Goal: Task Accomplishment & Management: Complete application form

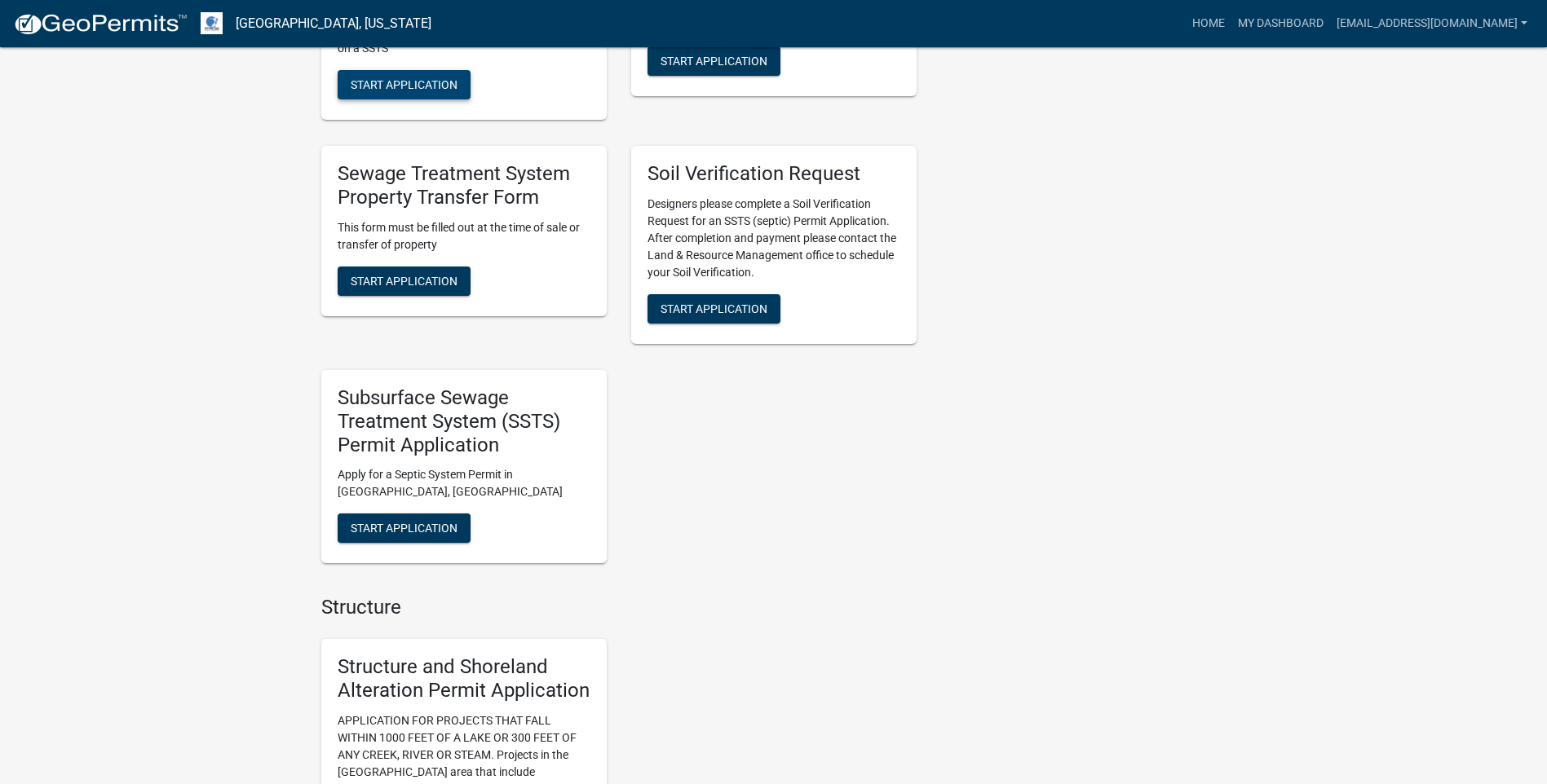
scroll to position [897, 0]
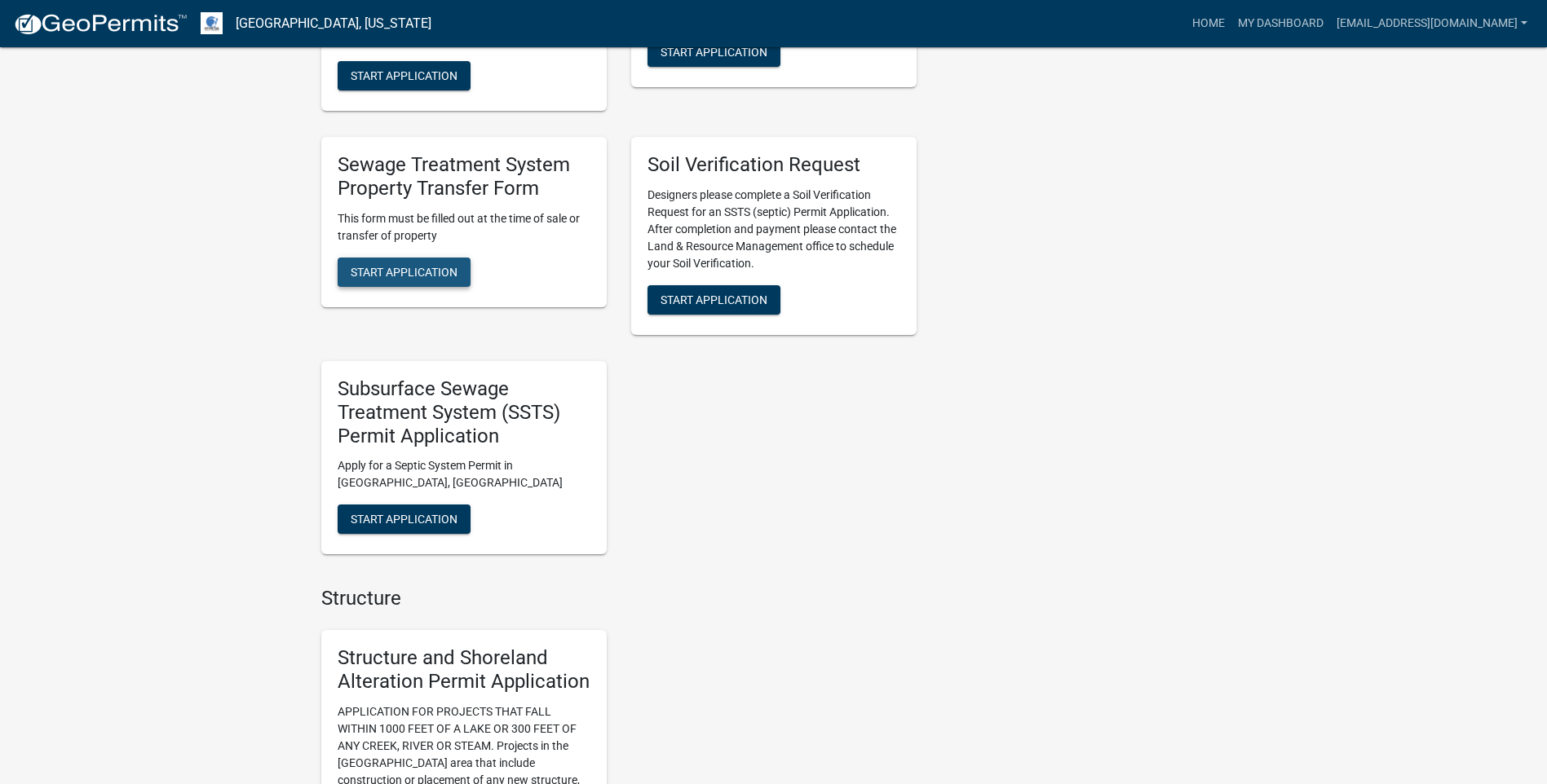
click at [425, 266] on span "Start Application" at bounding box center [404, 271] width 107 height 13
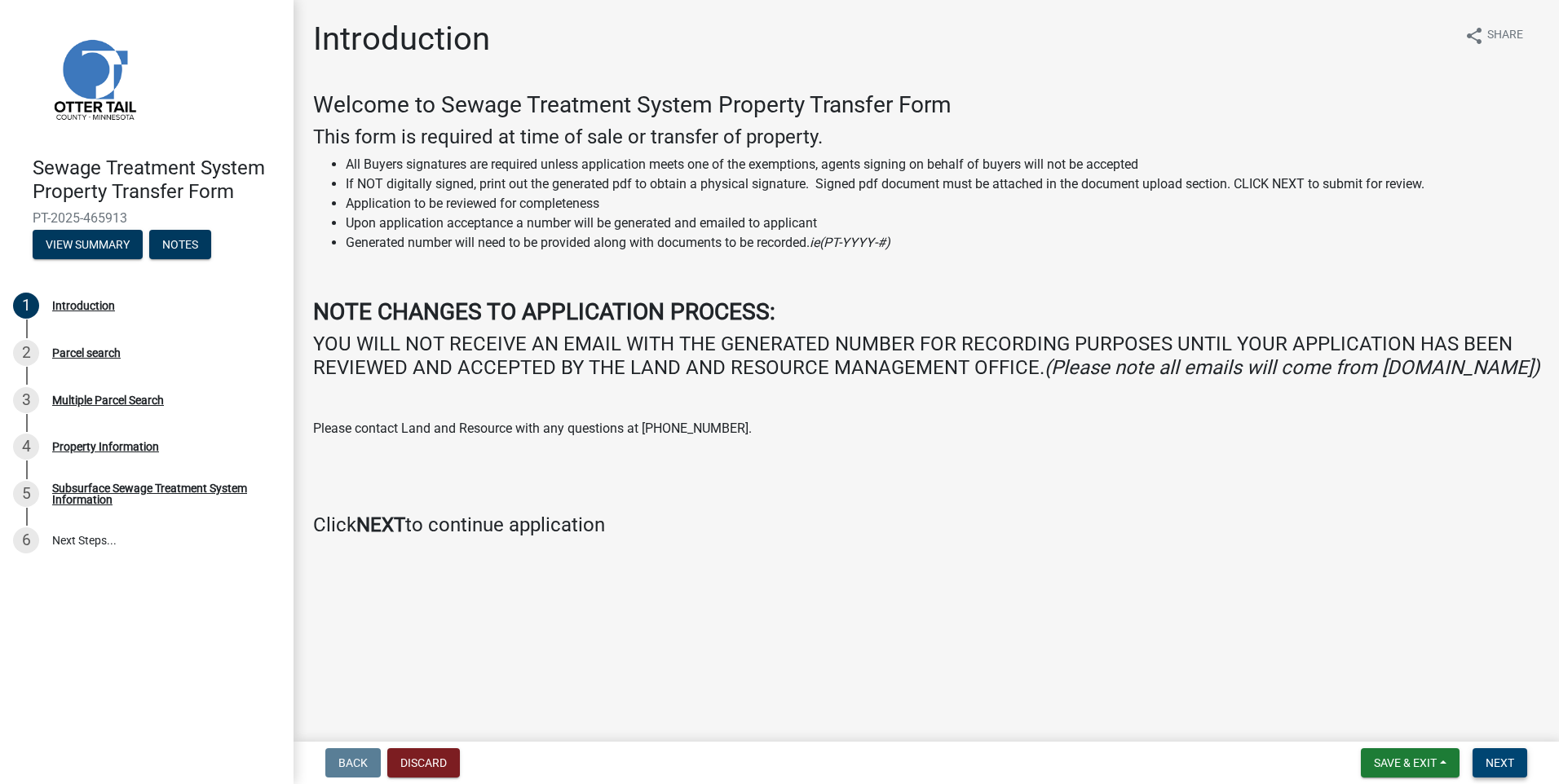
click at [1507, 757] on span "Next" at bounding box center [1500, 763] width 28 height 13
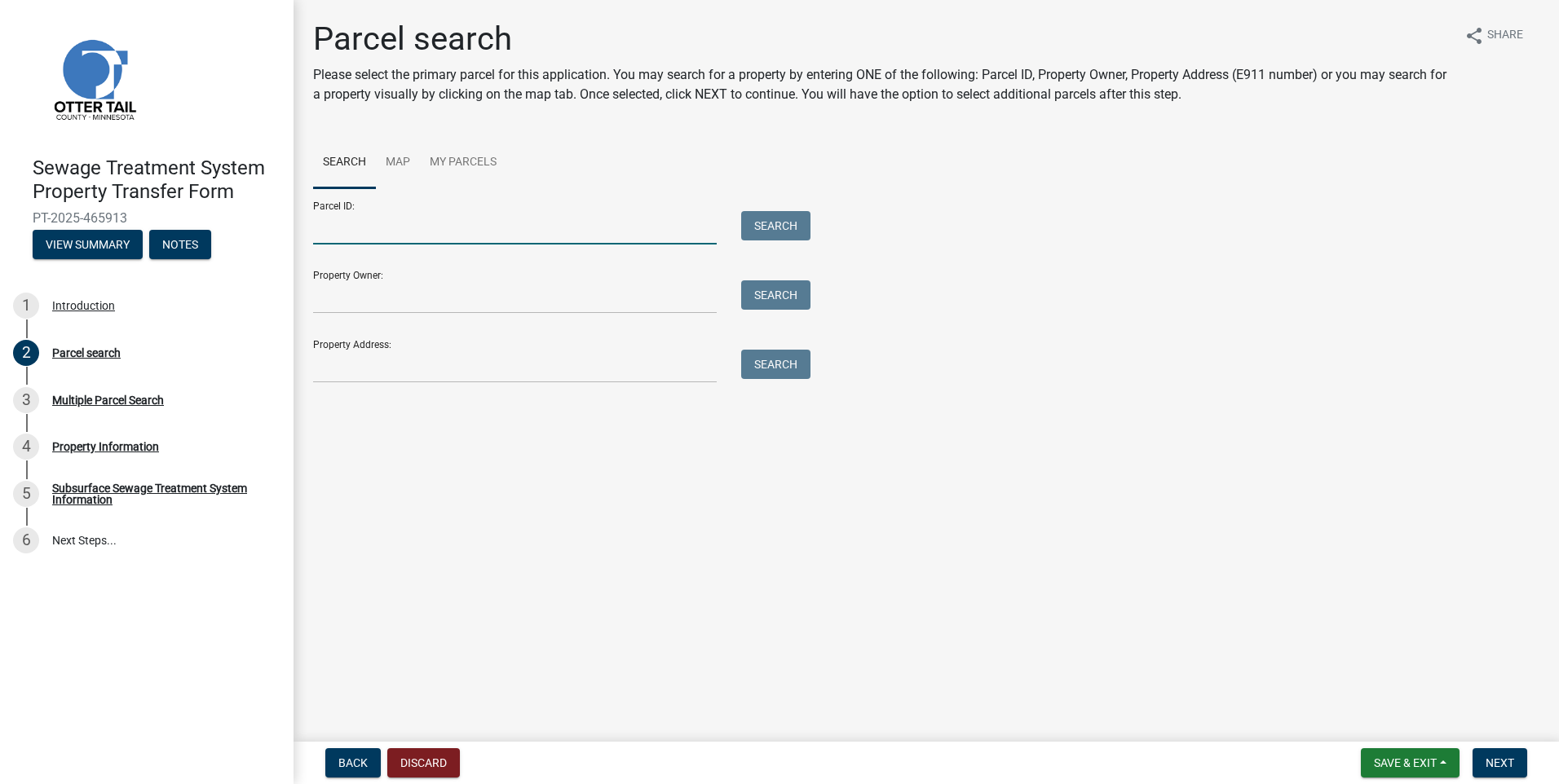
click at [365, 230] on input "Parcel ID:" at bounding box center [514, 228] width 403 height 34
type input "22000050043001"
click at [785, 226] on button "Search" at bounding box center [776, 226] width 70 height 29
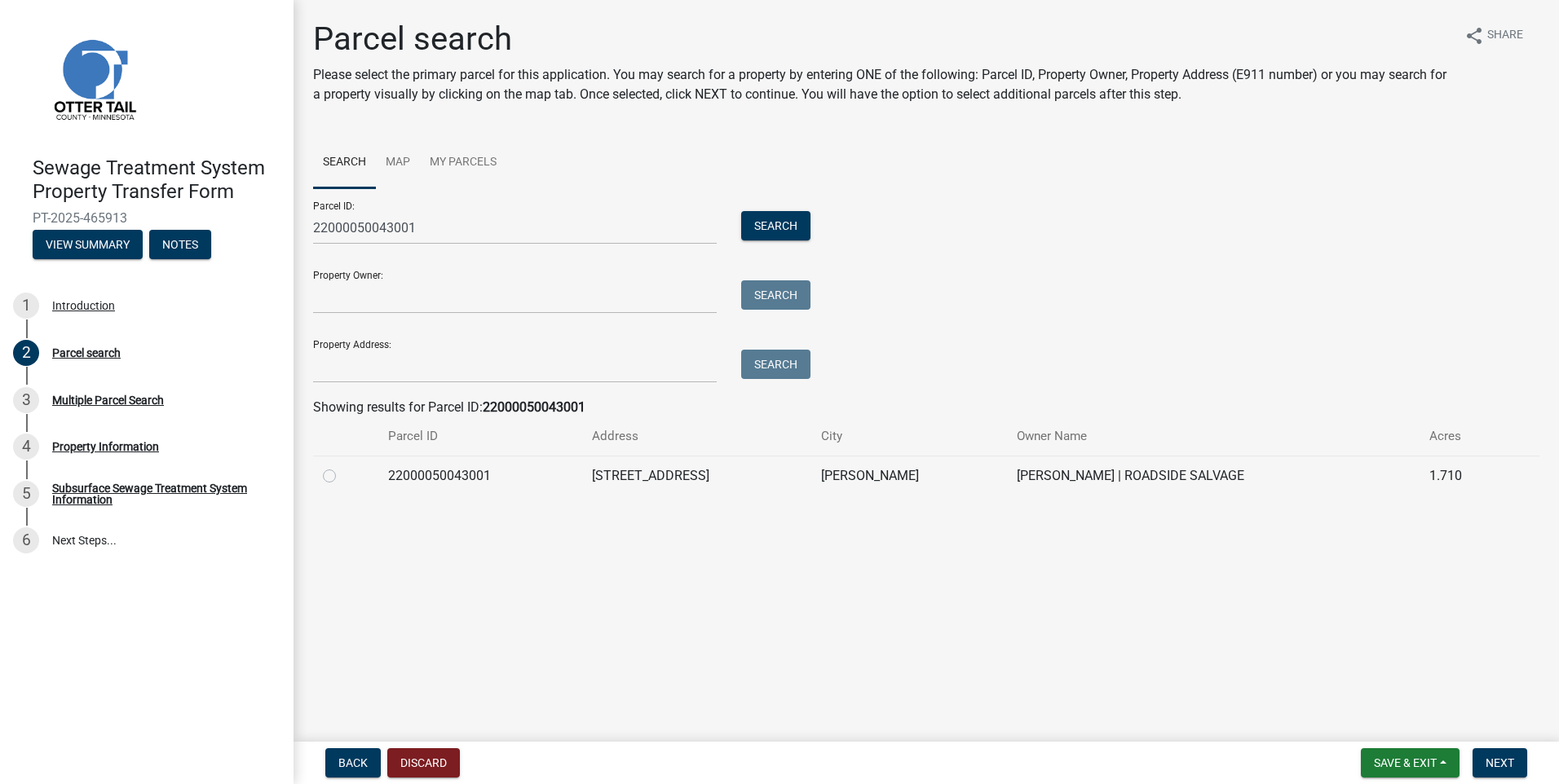
click at [342, 466] on label at bounding box center [342, 466] width 0 height 0
click at [342, 477] on input "radio" at bounding box center [347, 471] width 10 height 10
radio input "true"
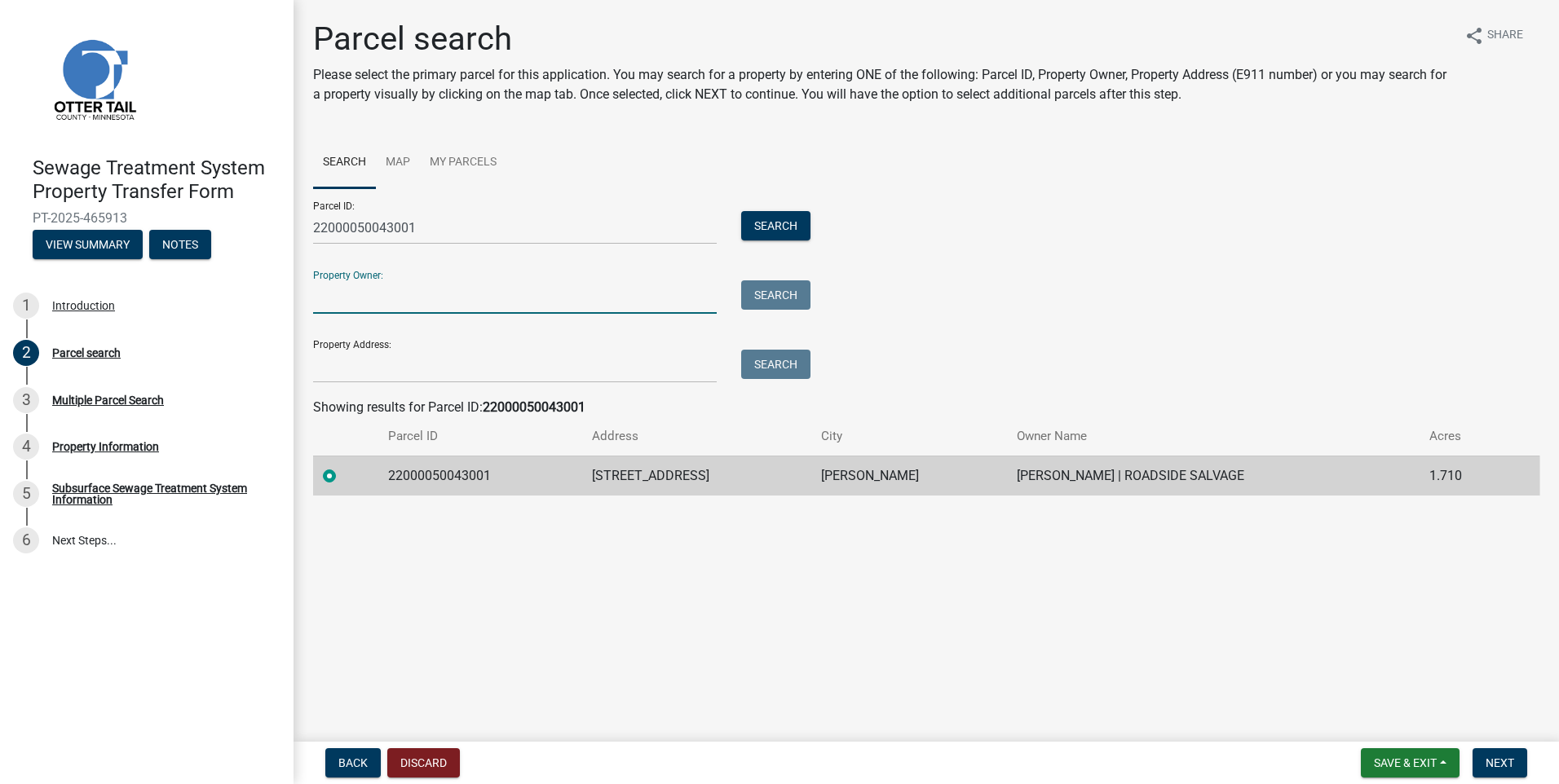
click at [367, 297] on input "Property Owner:" at bounding box center [514, 297] width 403 height 34
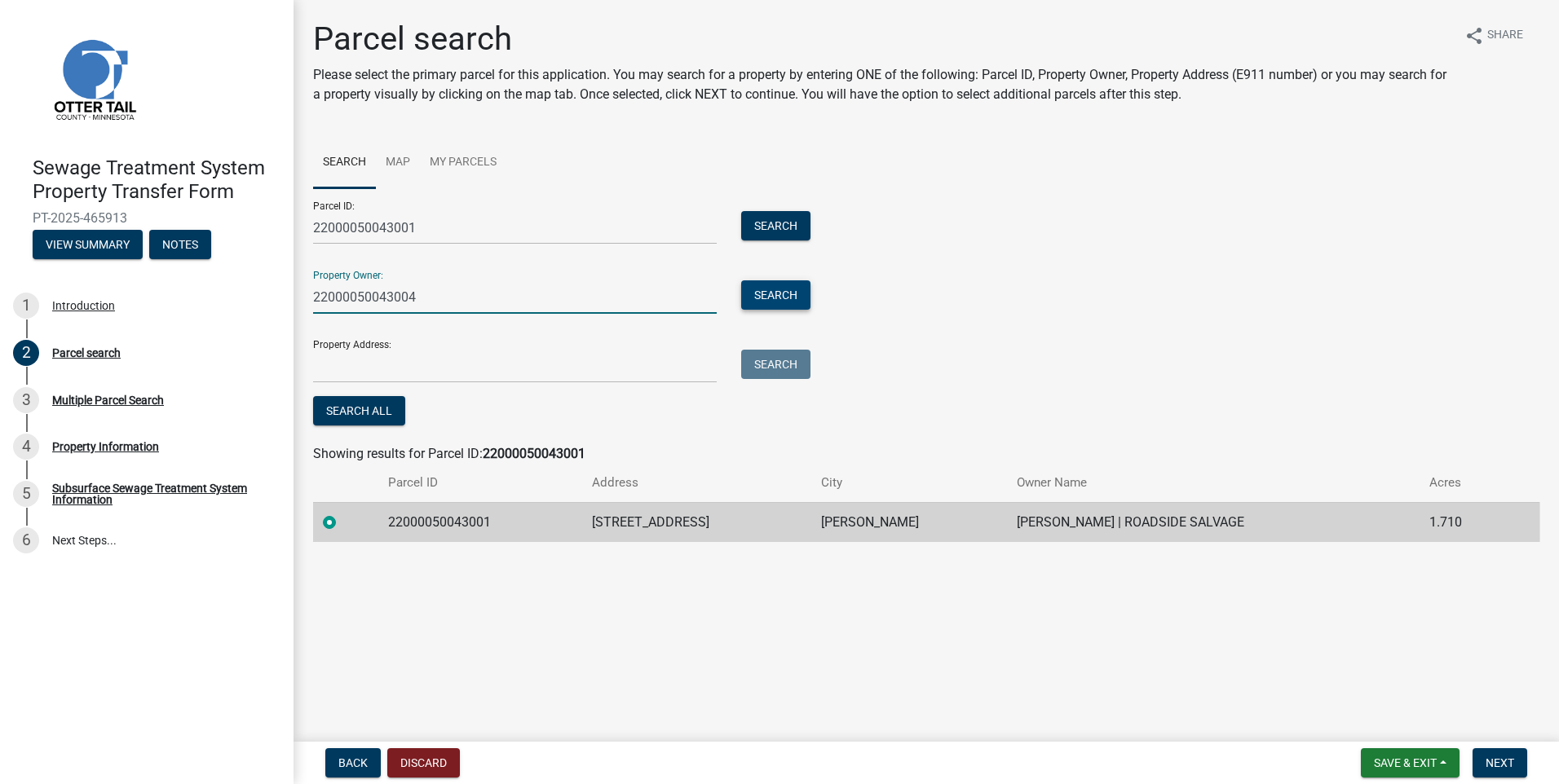
type input "22000050043004"
click at [796, 290] on button "Search" at bounding box center [776, 295] width 70 height 29
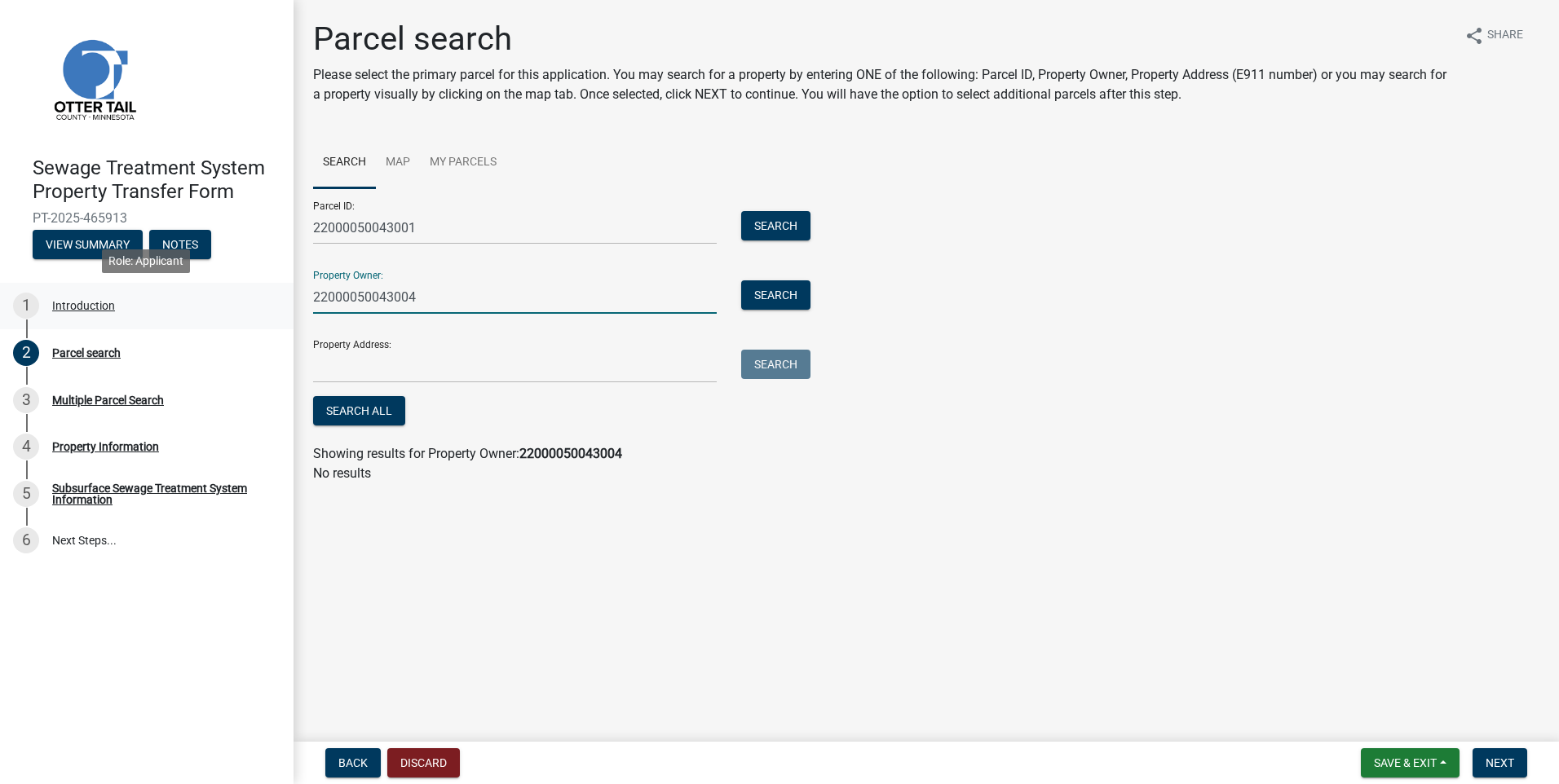
drag, startPoint x: 433, startPoint y: 298, endPoint x: 260, endPoint y: 306, distance: 173.2
click at [260, 306] on div "Sewage Treatment System Property Transfer Form PT-2025-465913 View Summary Note…" at bounding box center [779, 392] width 1559 height 784
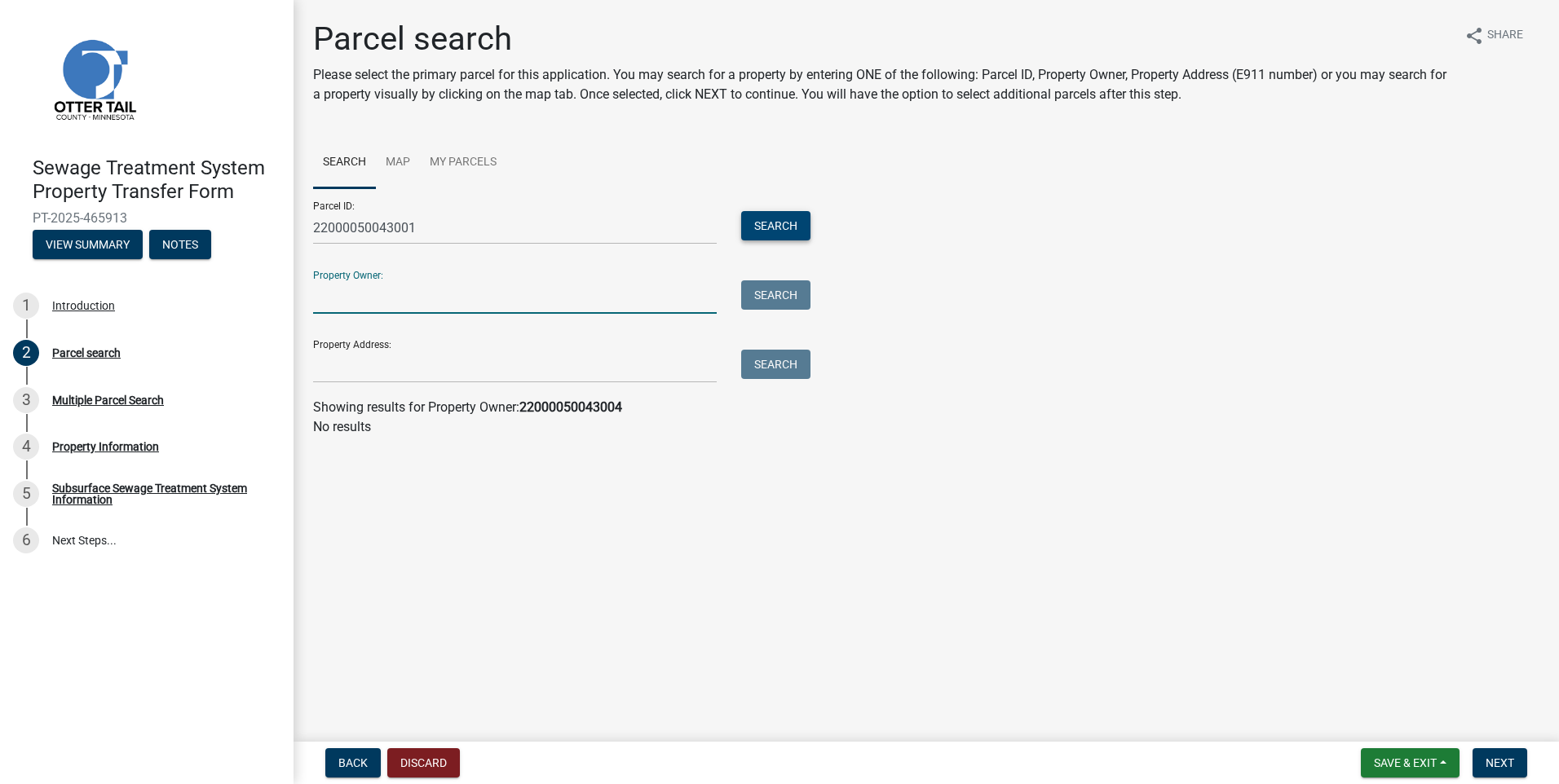
click at [770, 228] on button "Search" at bounding box center [776, 226] width 70 height 29
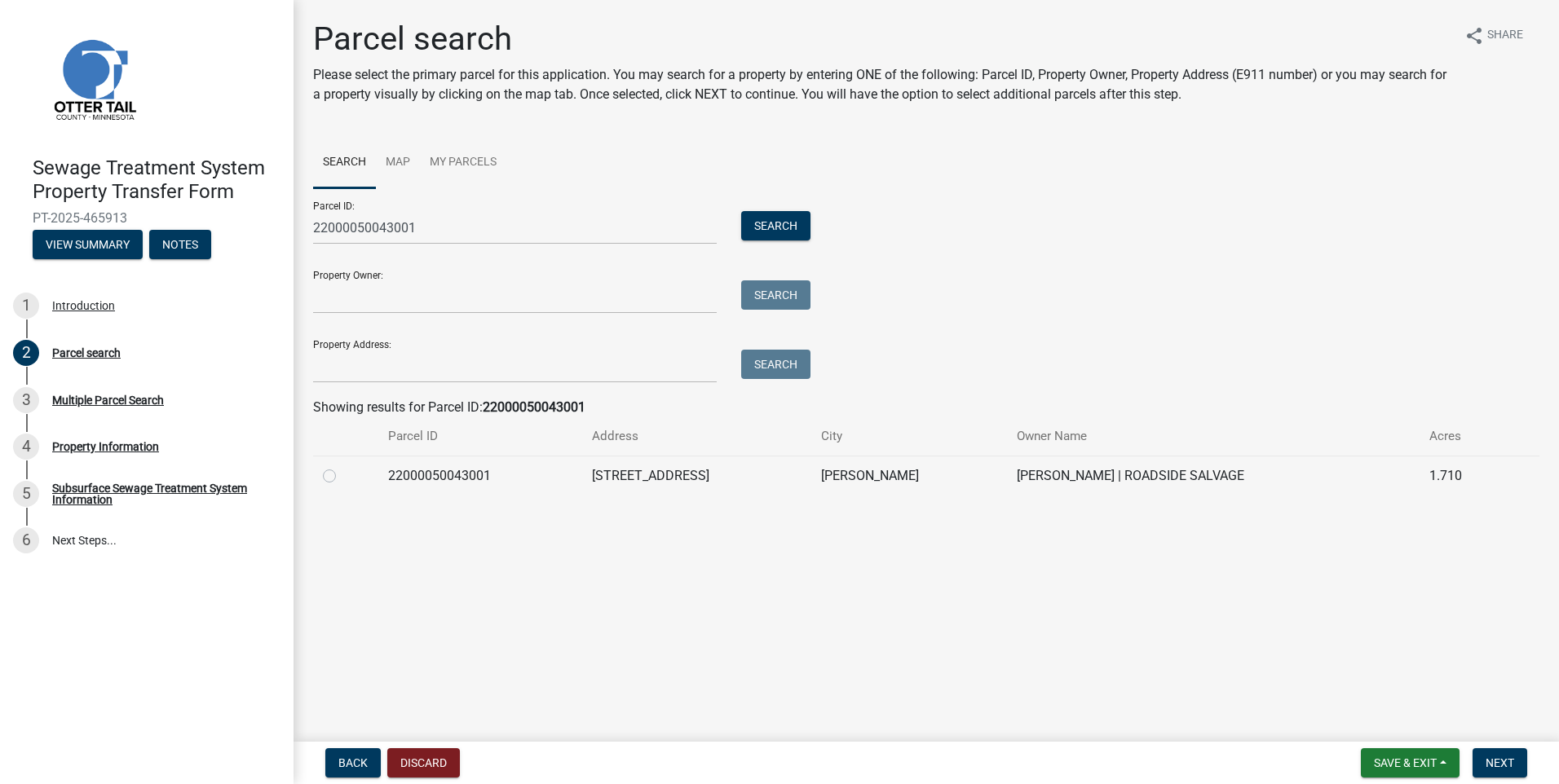
click at [342, 466] on label at bounding box center [342, 466] width 0 height 0
click at [342, 477] on input "radio" at bounding box center [347, 471] width 10 height 10
radio input "true"
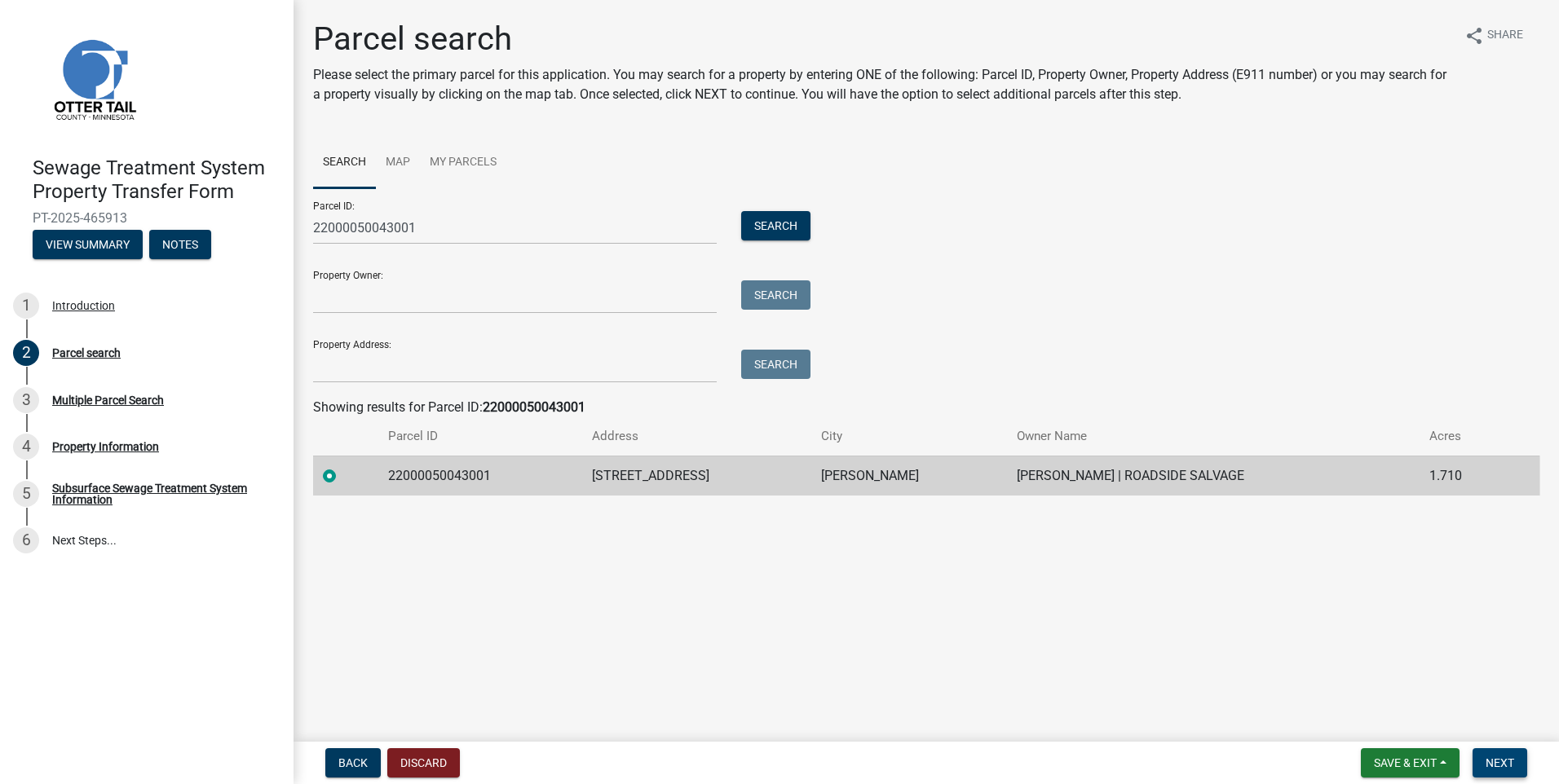
click at [1496, 759] on span "Next" at bounding box center [1500, 763] width 28 height 13
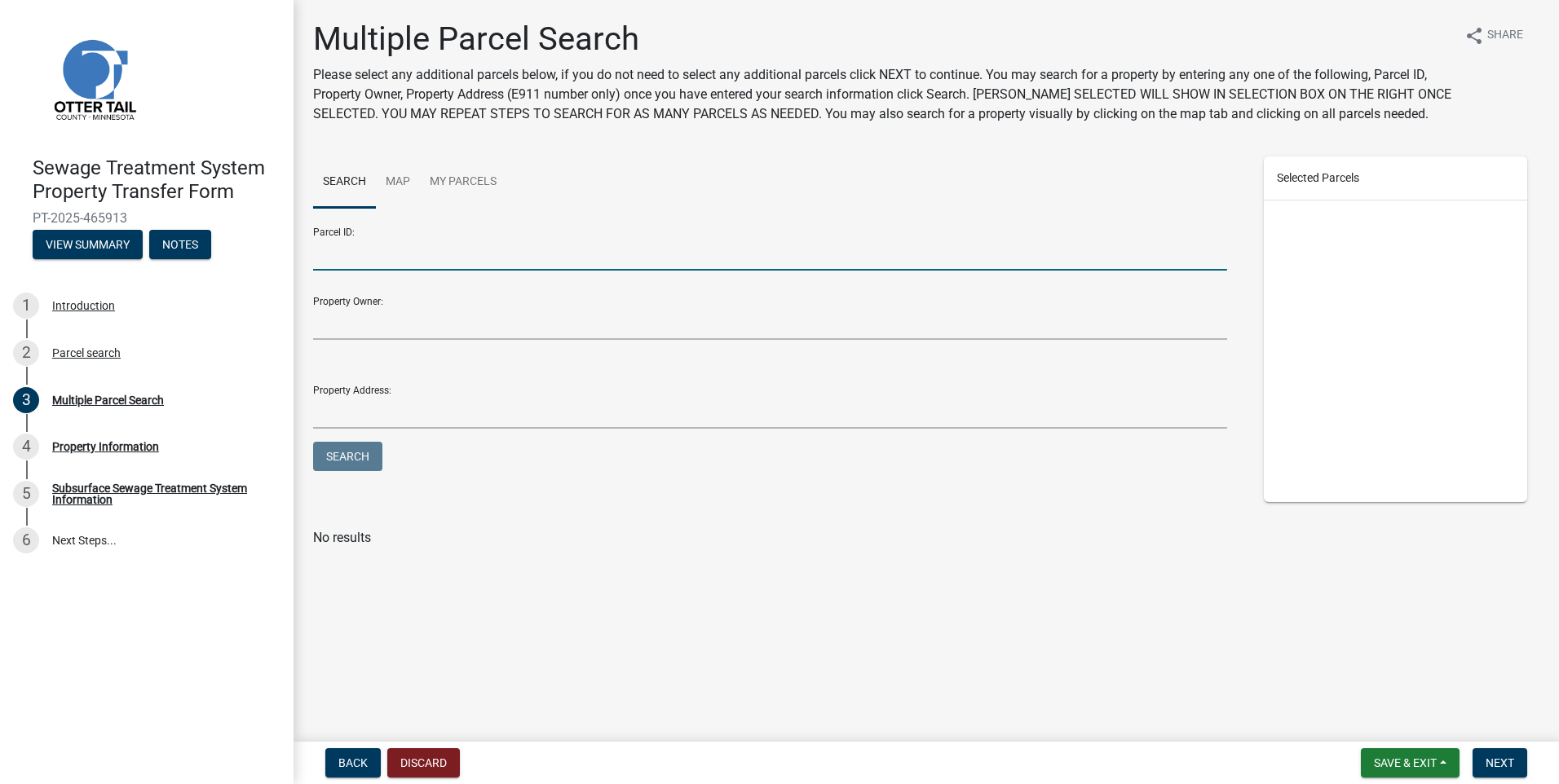
click at [353, 262] on input "Parcel ID:" at bounding box center [770, 254] width 914 height 34
type input "22000050043004"
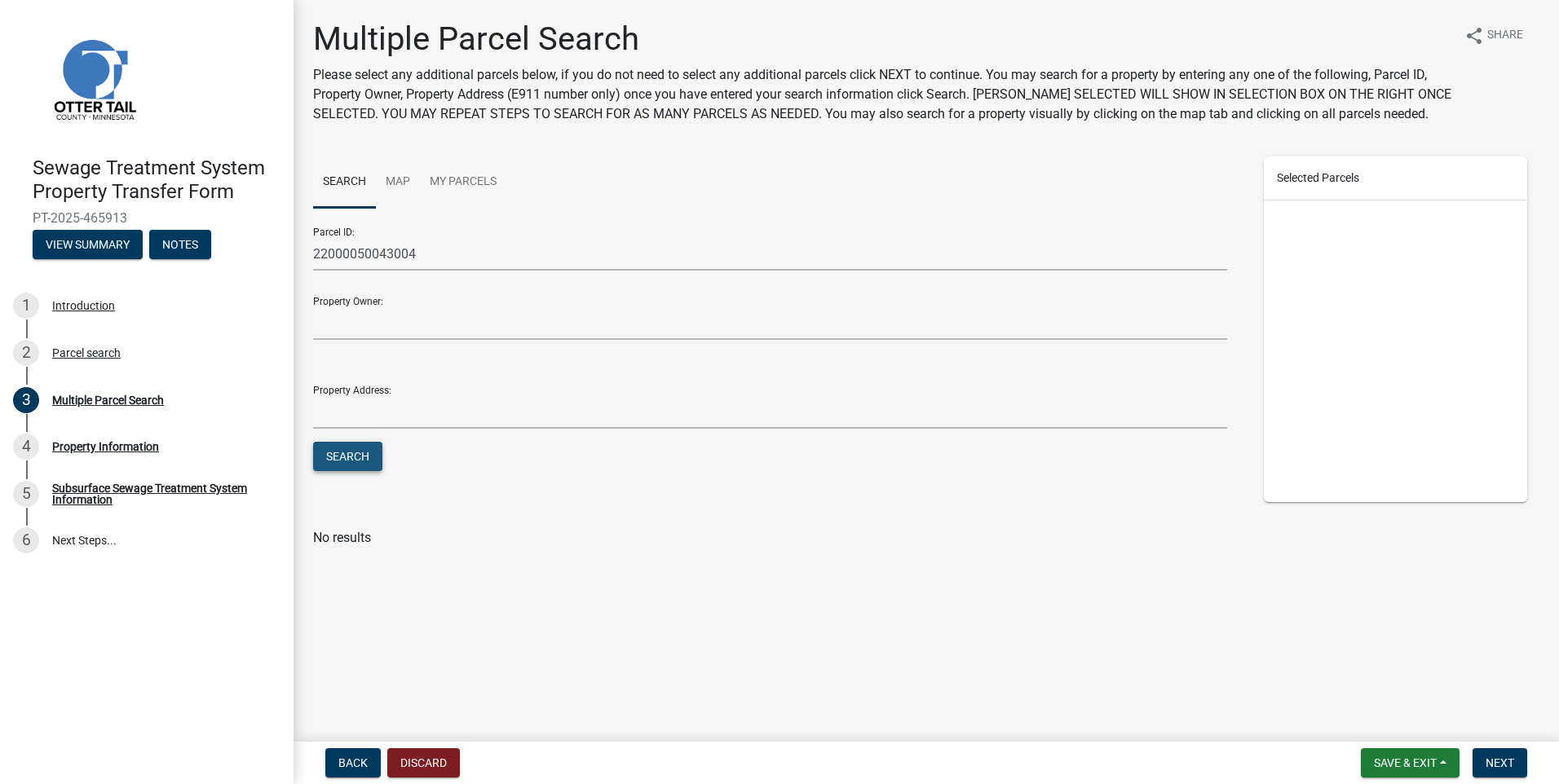
click at [357, 459] on button "Search" at bounding box center [347, 456] width 70 height 29
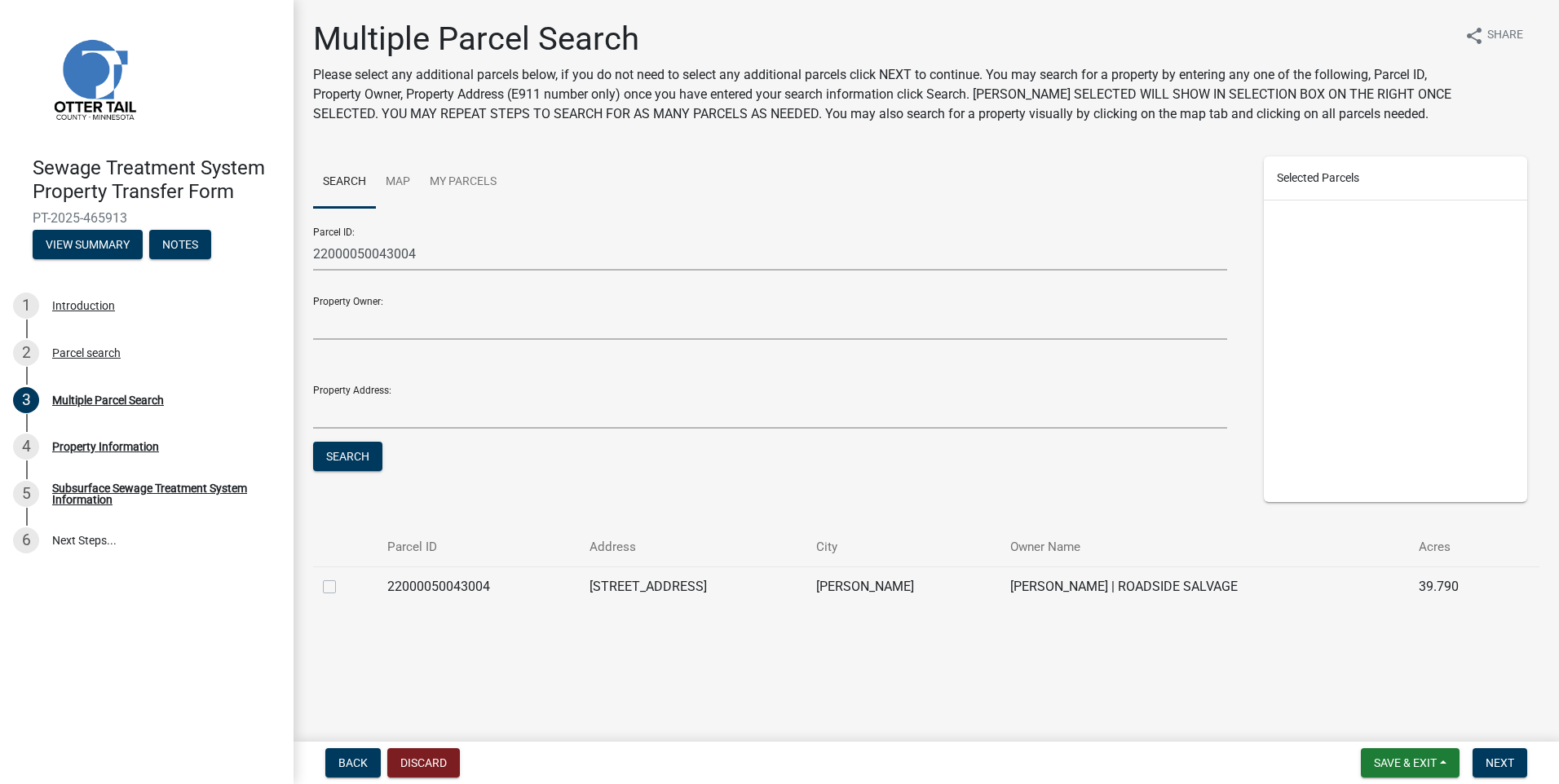
click at [342, 577] on label at bounding box center [342, 577] width 0 height 0
click at [342, 585] on input "checkbox" at bounding box center [347, 582] width 10 height 10
checkbox input "true"
click at [1489, 767] on span "Next" at bounding box center [1500, 763] width 28 height 13
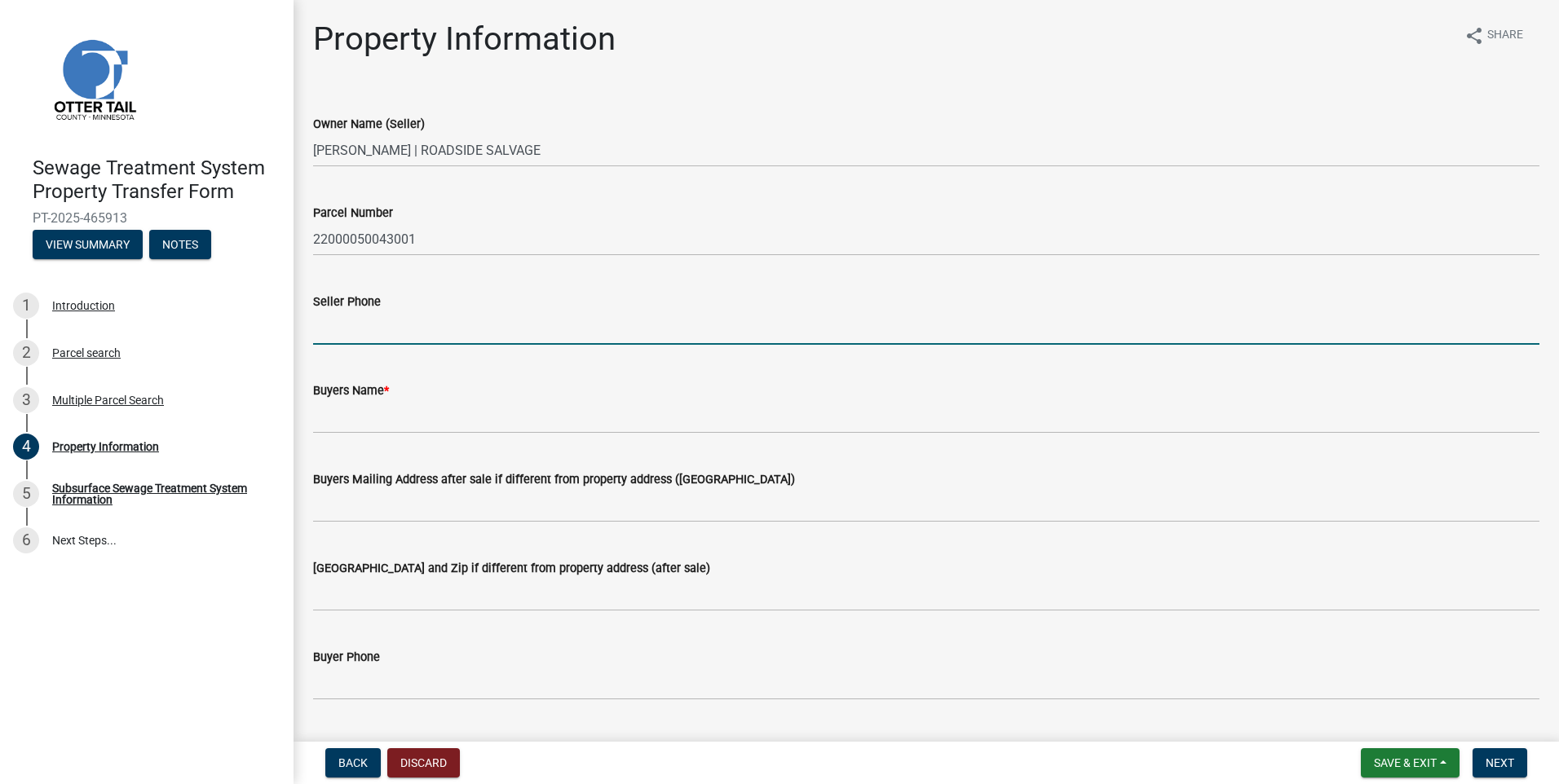
click at [403, 328] on input "Seller Phone" at bounding box center [926, 328] width 1226 height 34
type input "2187700090"
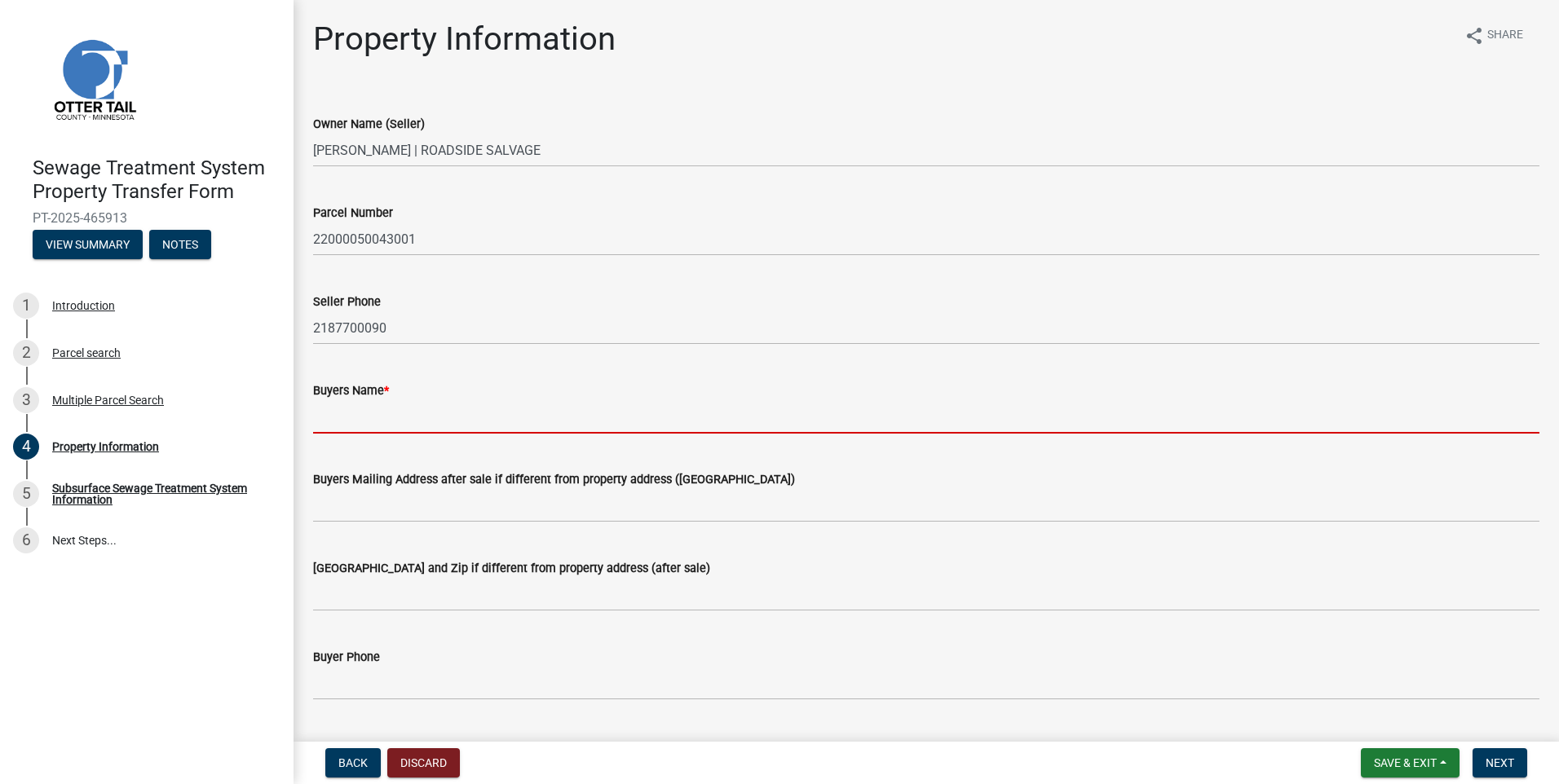
click at [394, 409] on input "Buyers Name *" at bounding box center [926, 417] width 1226 height 34
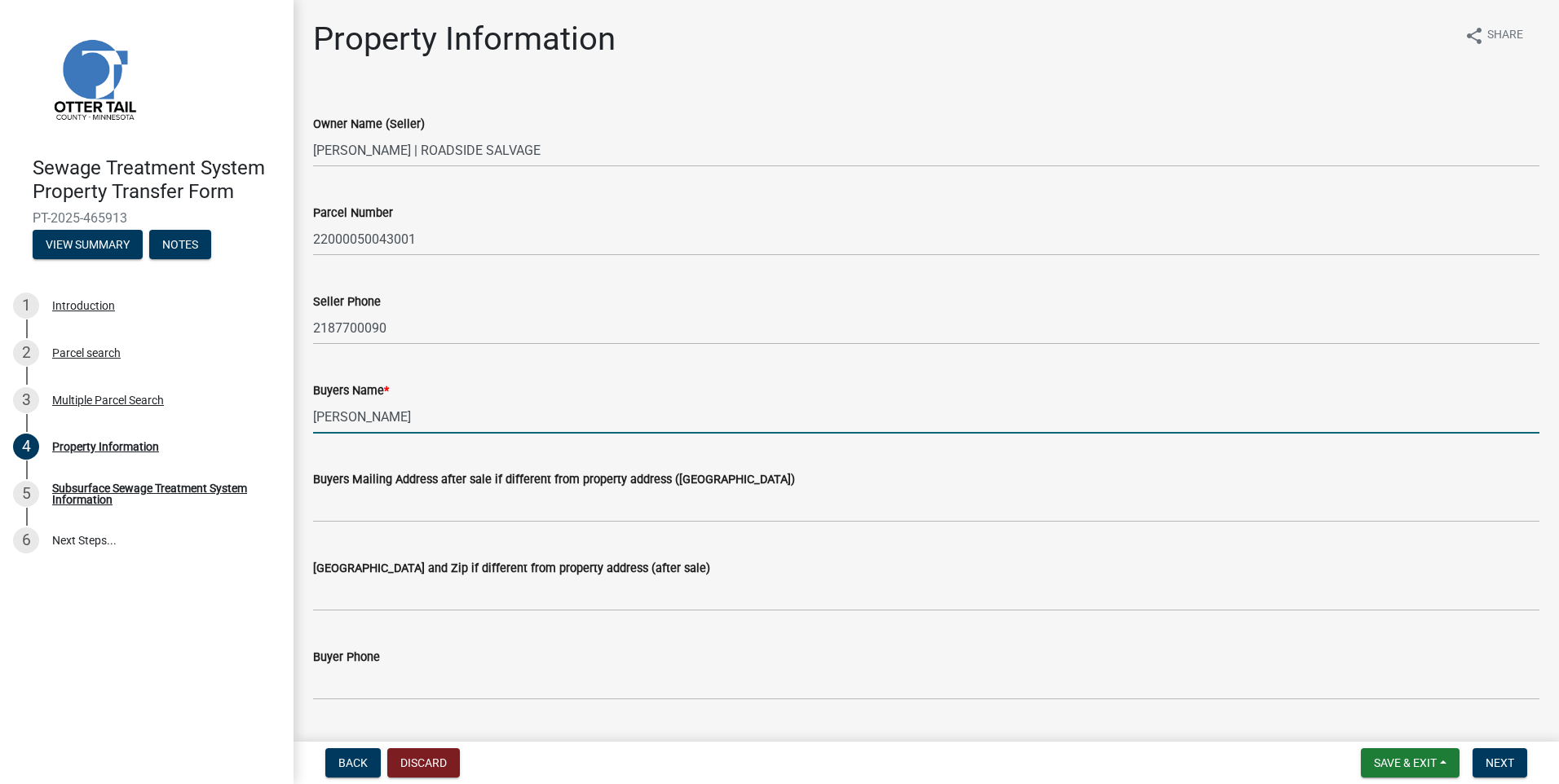
type input "[PERSON_NAME]"
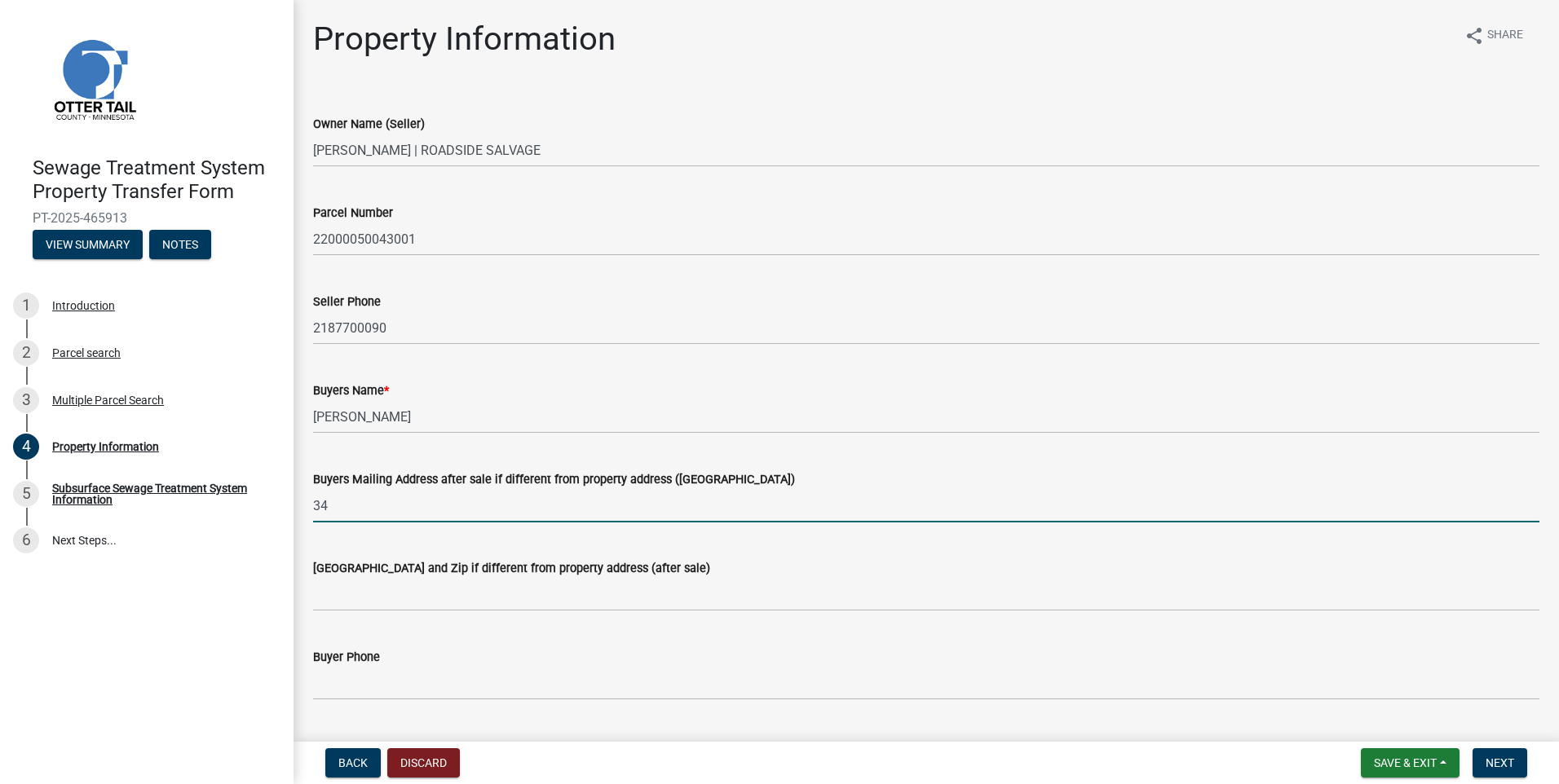
type input "3"
type input "[STREET_ADDRESS]"
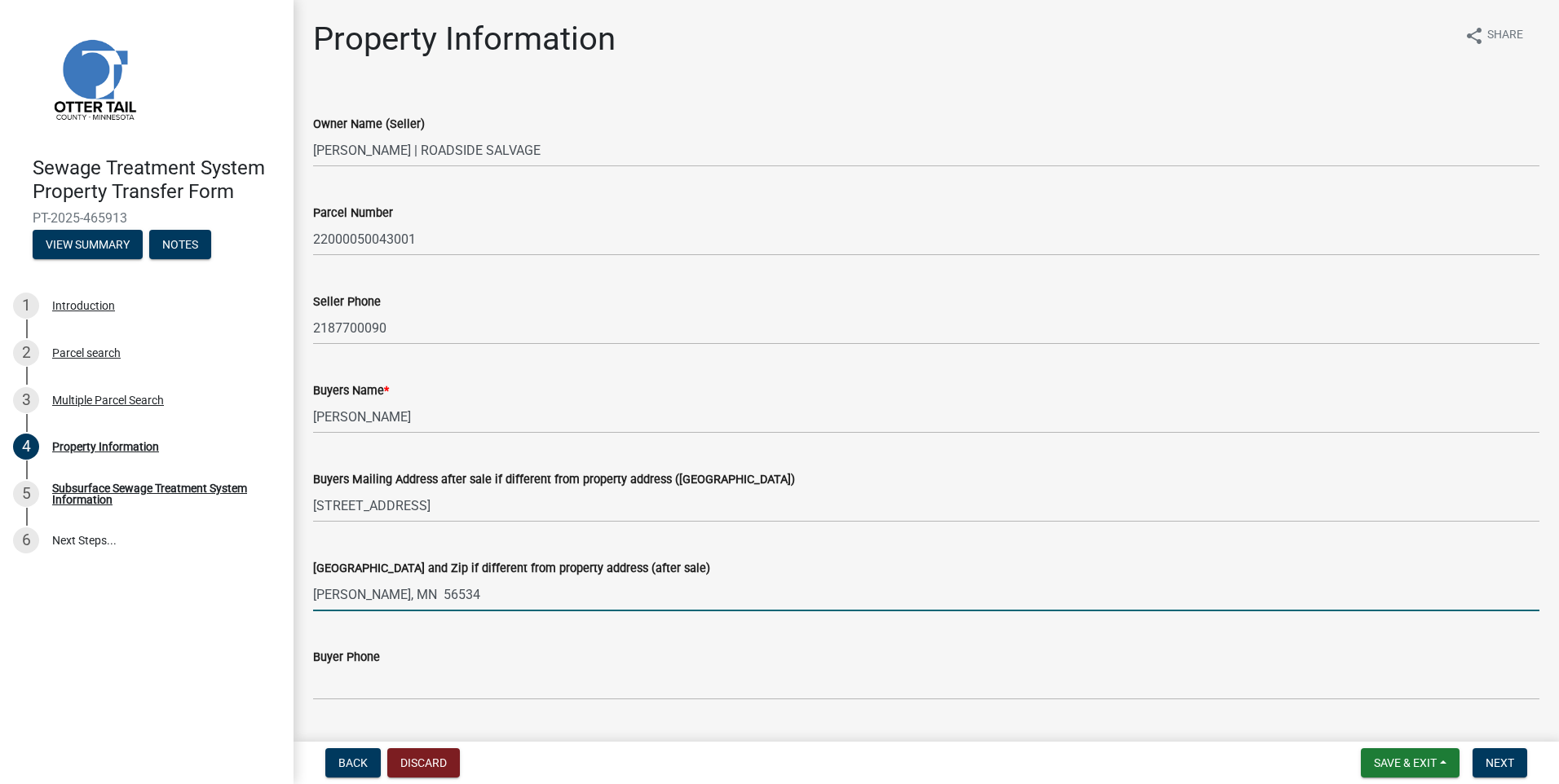
type input "[PERSON_NAME], MN 56534"
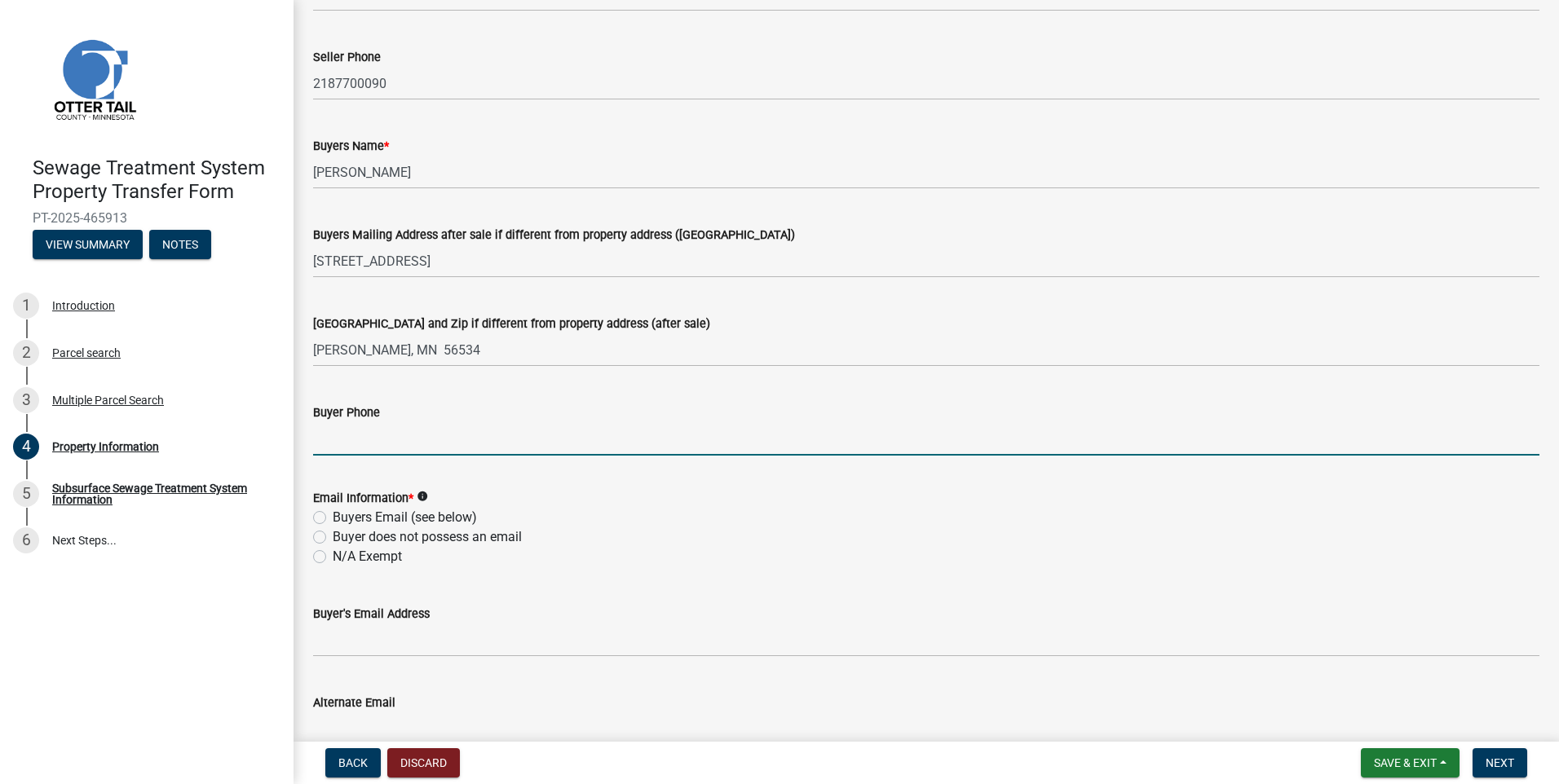
scroll to position [326, 0]
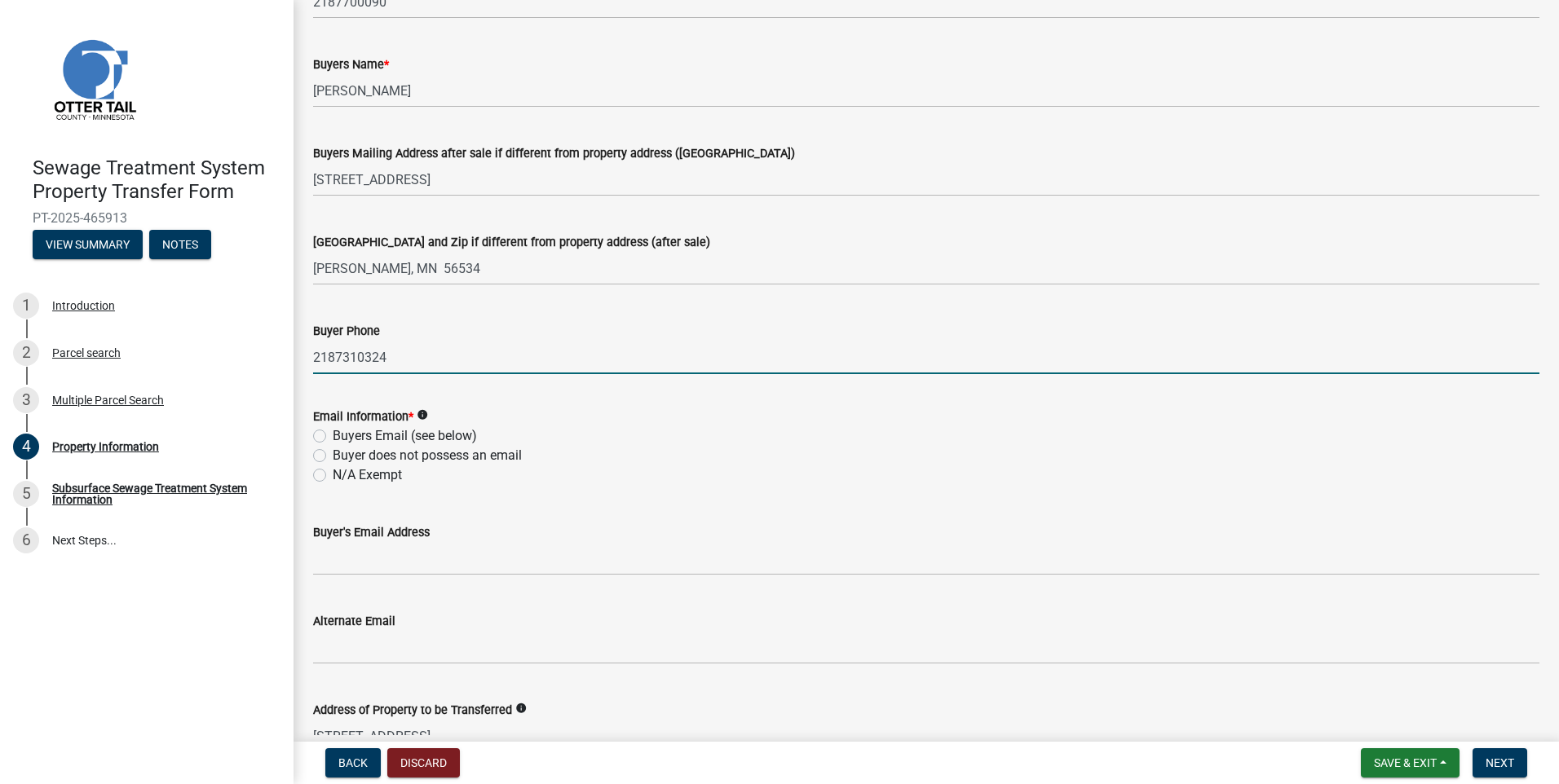
type input "2187310324"
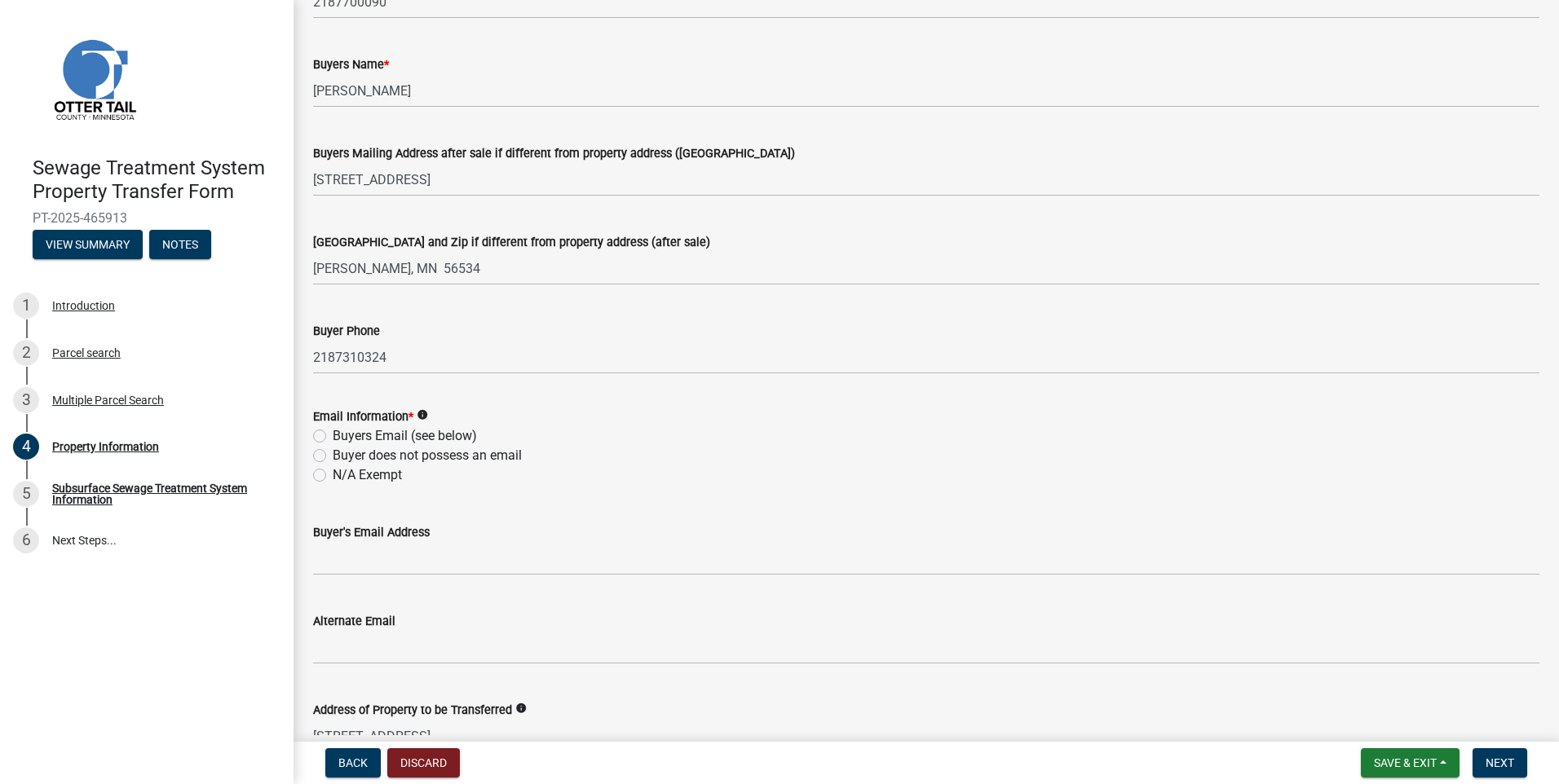
click at [333, 433] on label "Buyers Email (see below)" at bounding box center [405, 436] width 144 height 20
click at [333, 433] on input "Buyers Email (see below)" at bounding box center [338, 432] width 10 height 10
radio input "true"
click at [1487, 760] on span "Next" at bounding box center [1500, 763] width 28 height 13
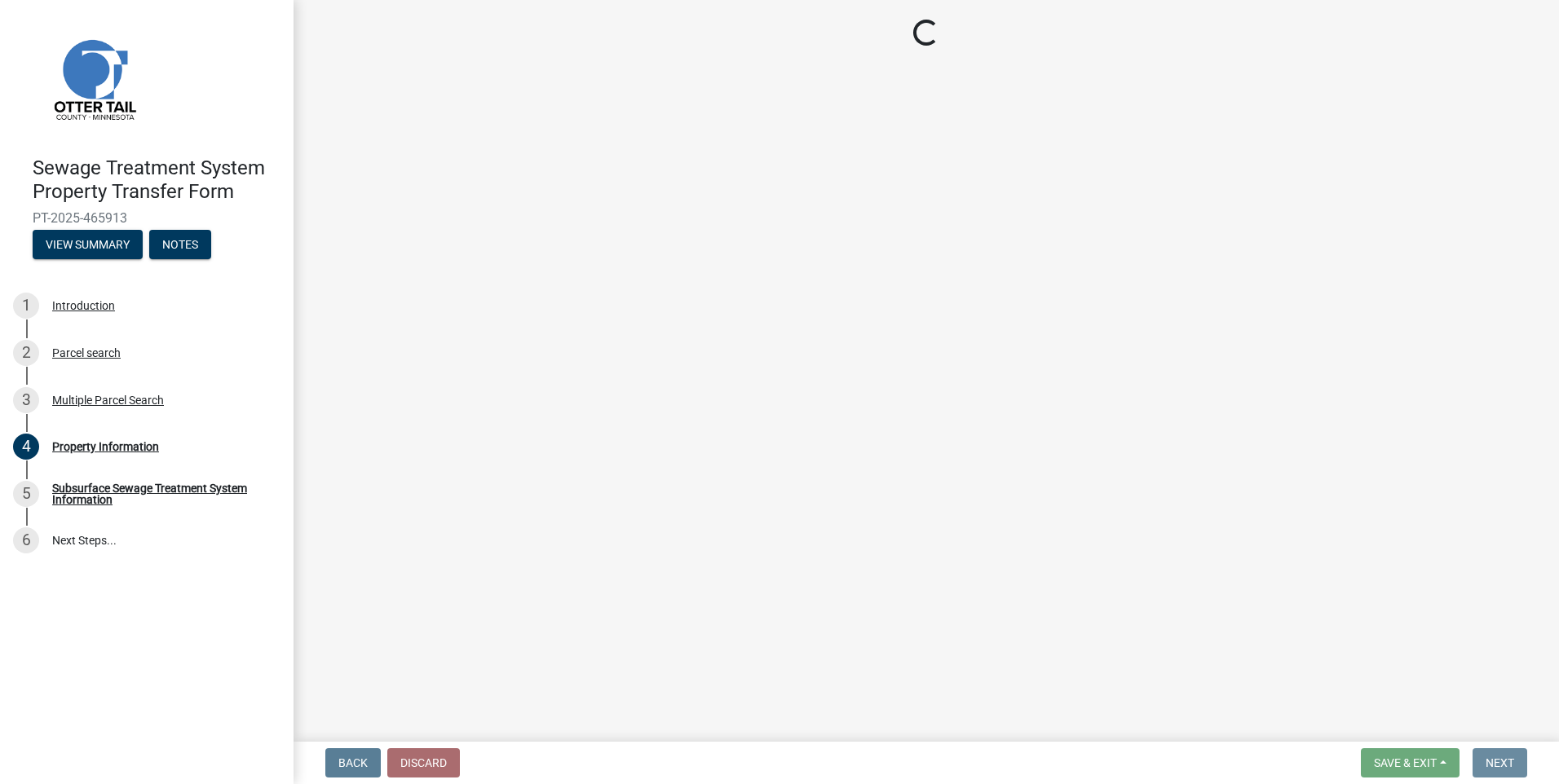
scroll to position [0, 0]
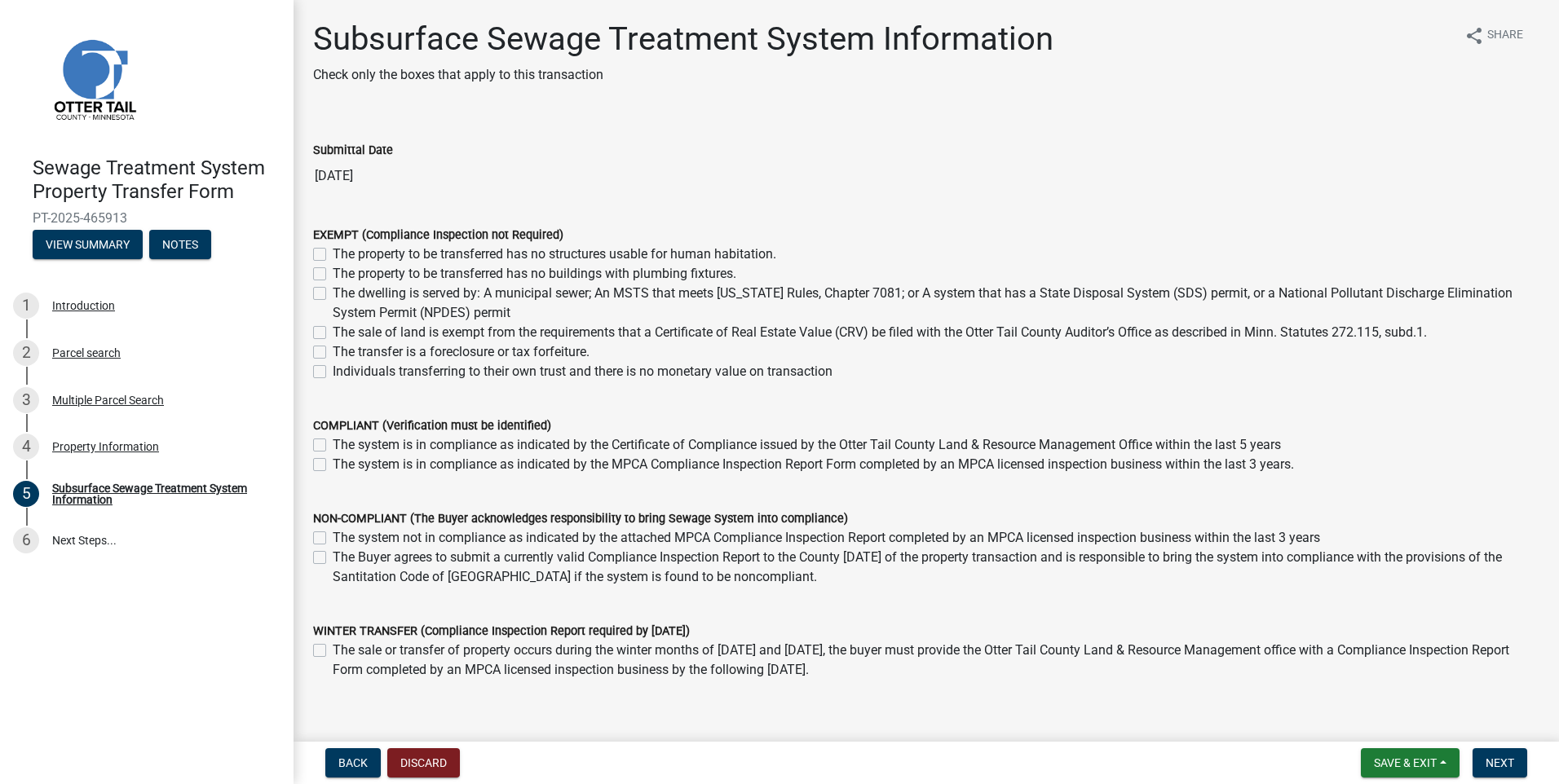
click at [333, 463] on label "The system is in compliance as indicated by the MPCA Compliance Inspection Repo…" at bounding box center [813, 464] width 961 height 20
click at [333, 463] on input "The system is in compliance as indicated by the MPCA Compliance Inspection Repo…" at bounding box center [338, 460] width 10 height 10
checkbox input "true"
checkbox input "false"
checkbox input "true"
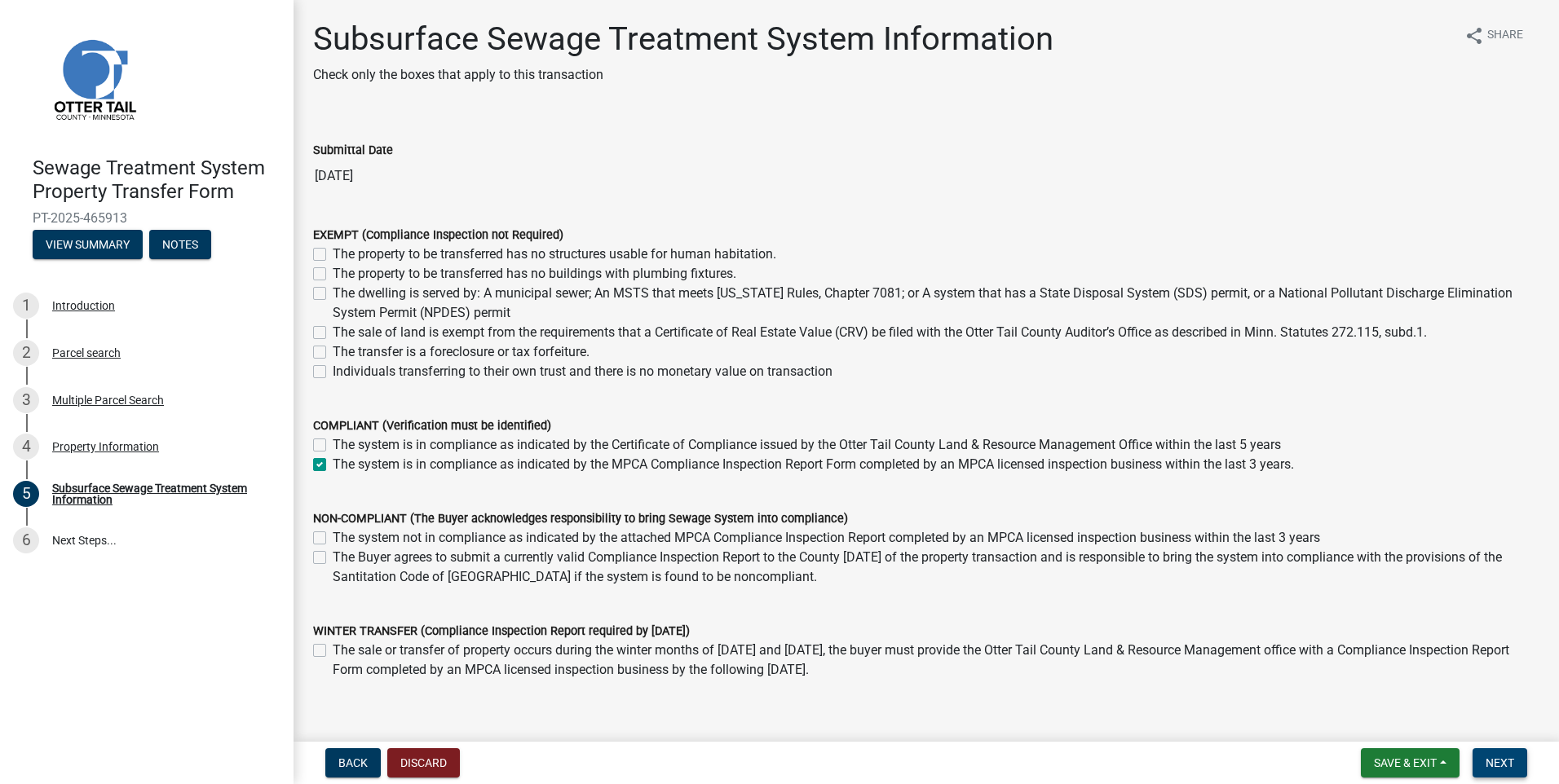
click at [1502, 750] on button "Next" at bounding box center [1500, 763] width 55 height 29
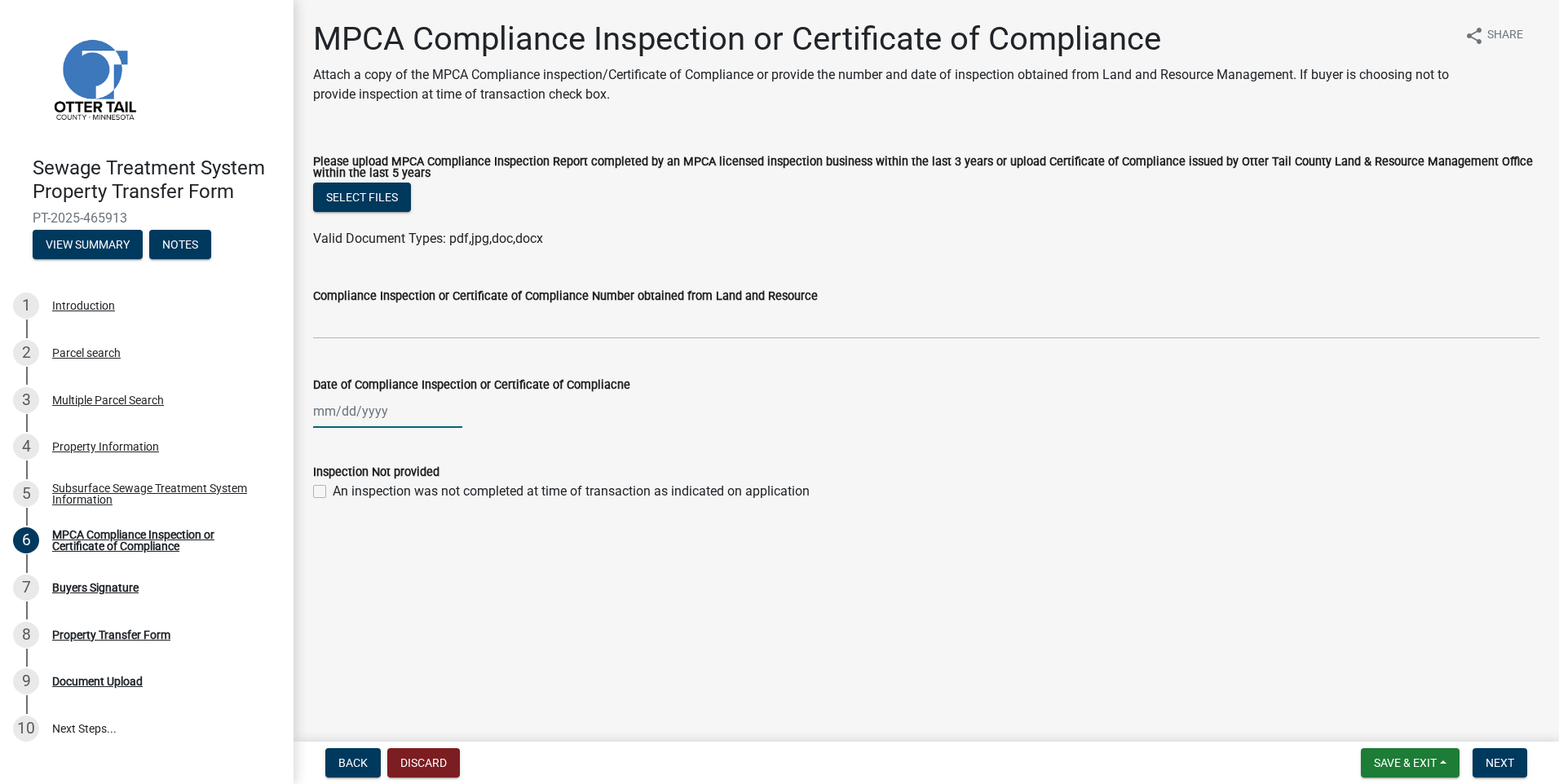
click at [405, 413] on div at bounding box center [388, 411] width 150 height 34
select select "8"
select select "2025"
click at [327, 452] on button "Previous month" at bounding box center [329, 446] width 20 height 26
select select "7"
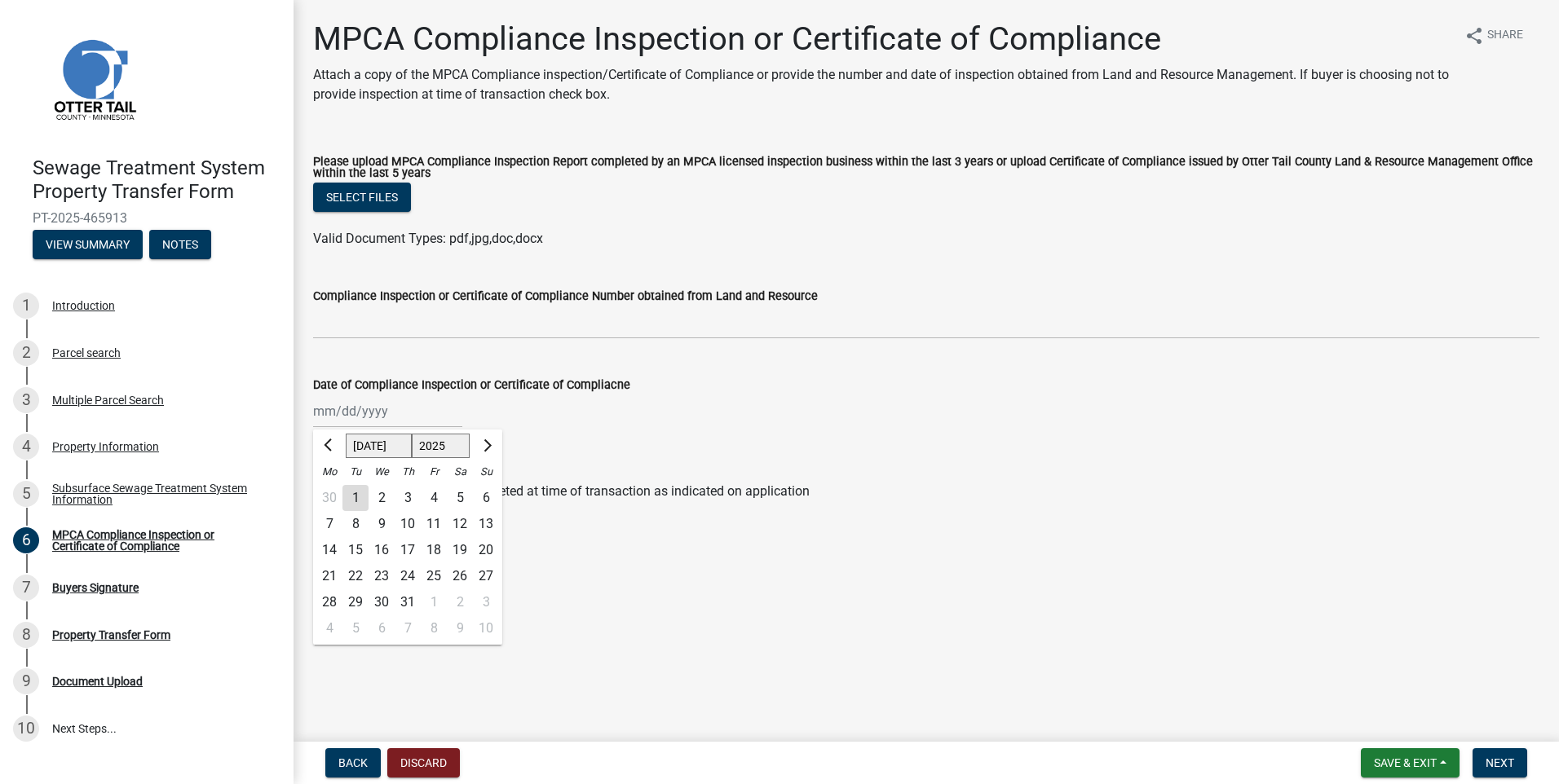
click at [401, 605] on div "31" at bounding box center [408, 603] width 26 height 26
type input "[DATE]"
click at [365, 199] on button "Select files" at bounding box center [362, 197] width 98 height 29
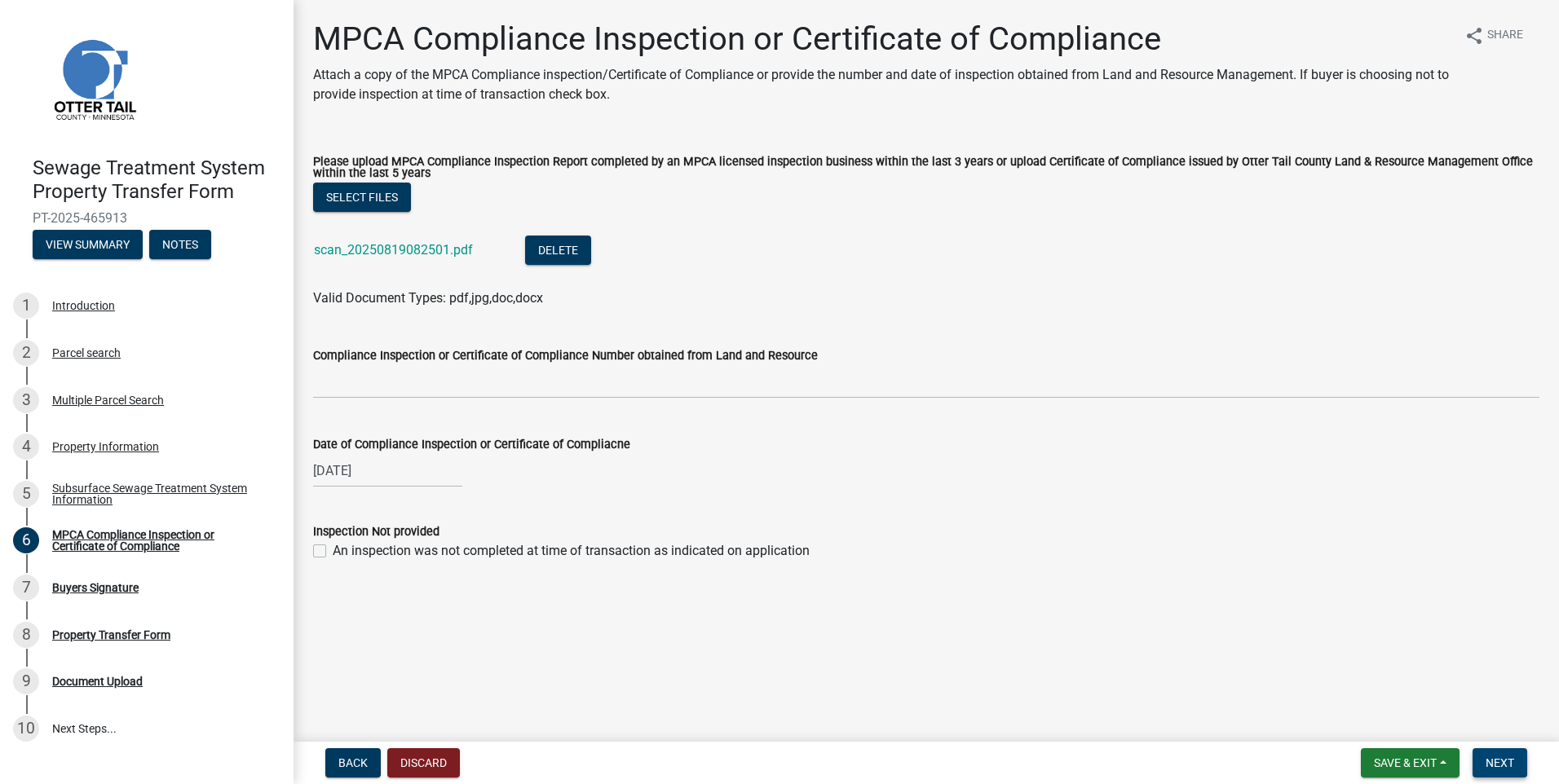
click at [1504, 769] on span "Next" at bounding box center [1500, 763] width 28 height 13
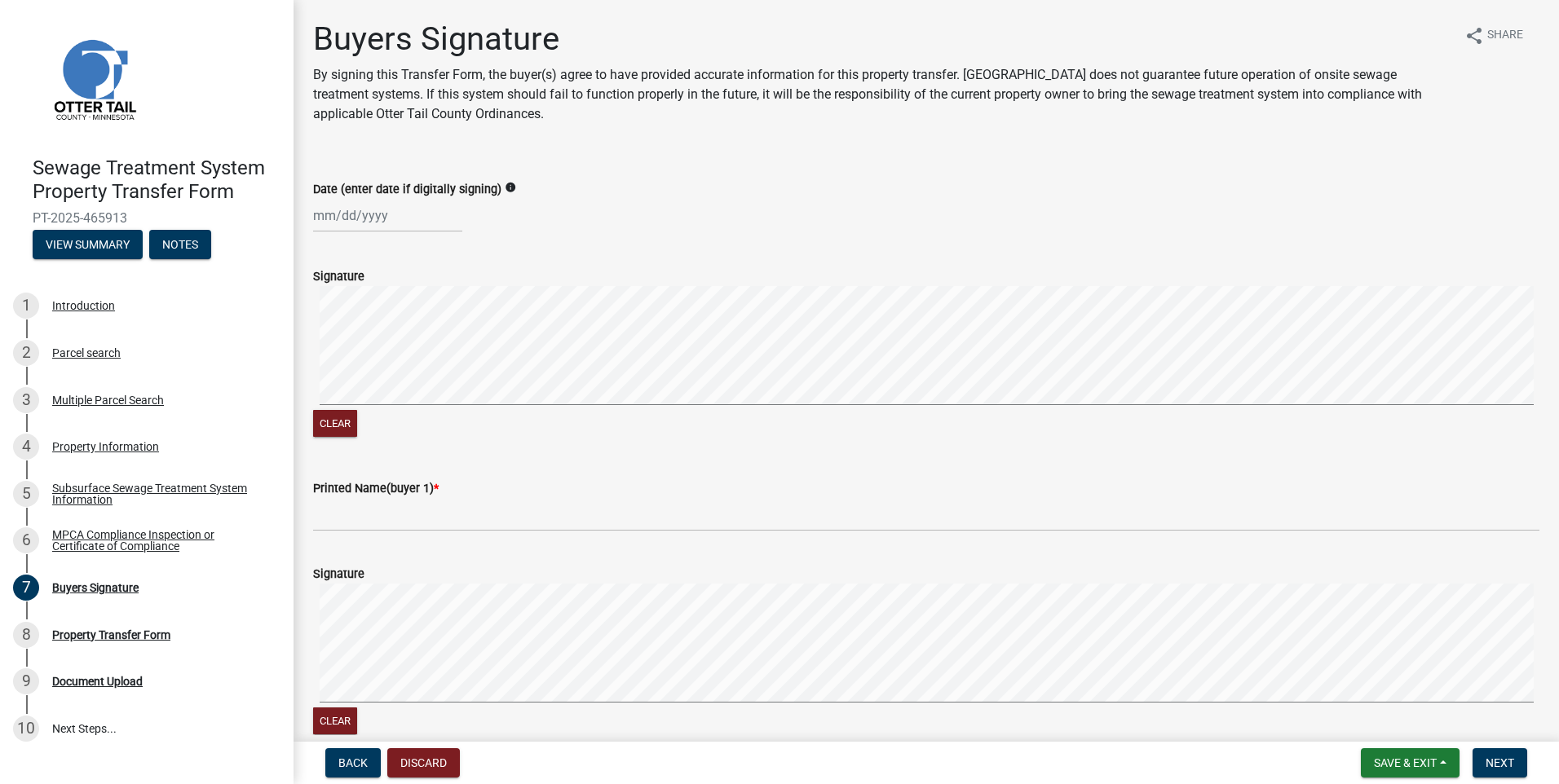
select select "8"
select select "2025"
click at [397, 217] on div "[PERSON_NAME] Feb Mar Apr [PERSON_NAME][DATE] Oct Nov [DATE] 1526 1527 1528 152…" at bounding box center [388, 215] width 150 height 34
click at [356, 376] on div "19" at bounding box center [355, 381] width 26 height 26
type input "[DATE]"
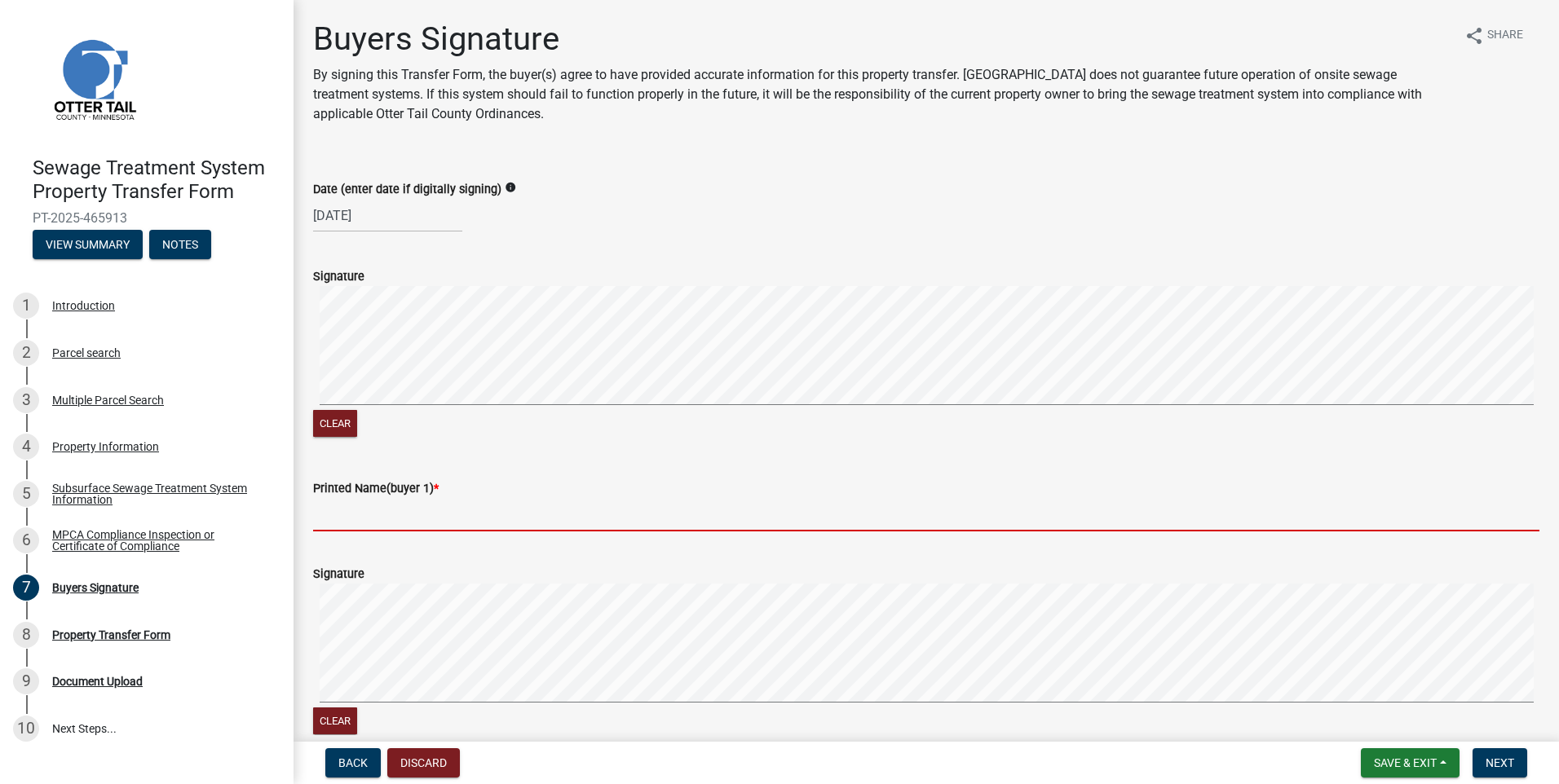
click at [376, 511] on input "Printed Name(buyer 1) *" at bounding box center [926, 514] width 1226 height 34
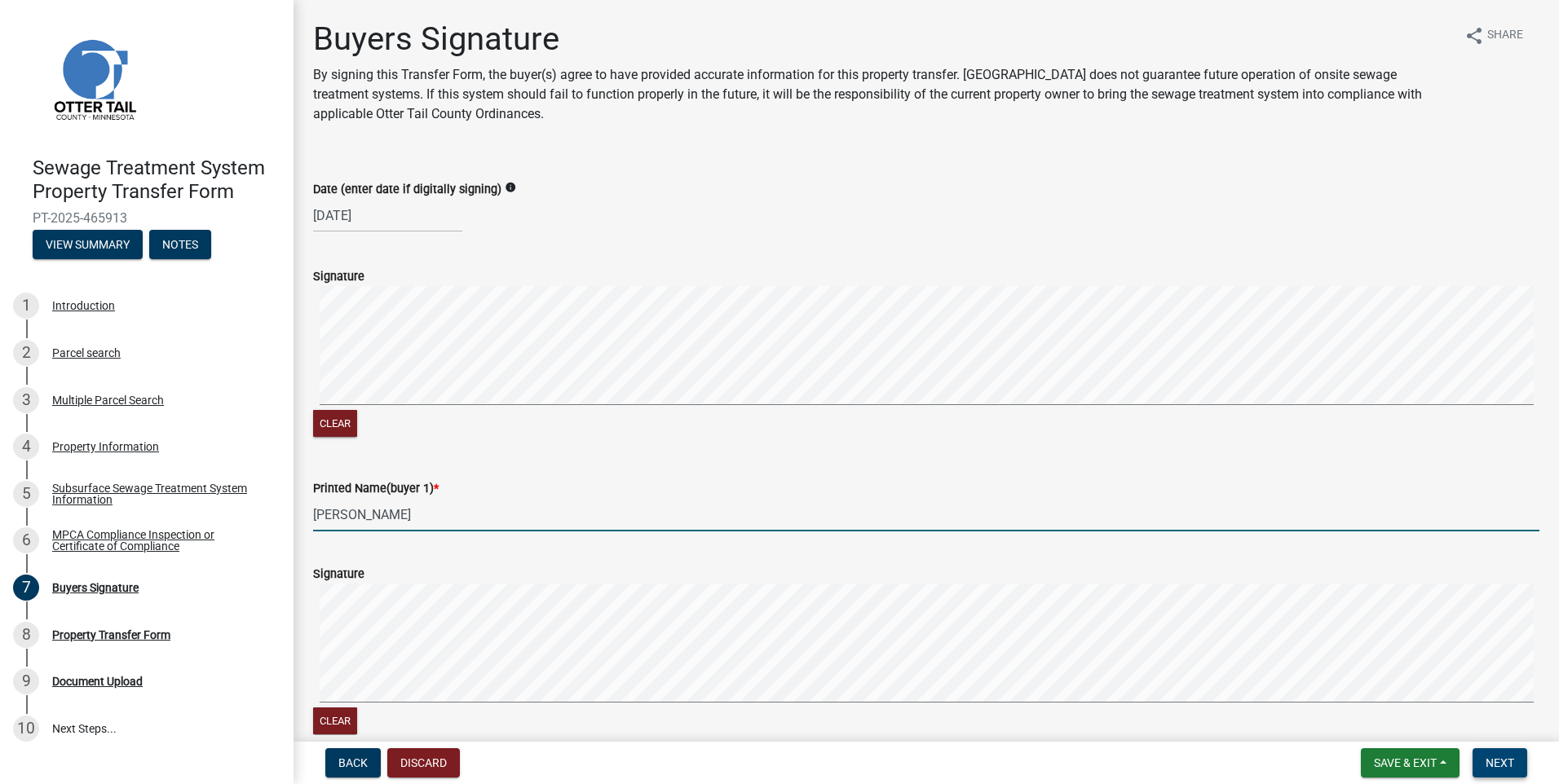
type input "[PERSON_NAME]"
click at [1492, 761] on span "Next" at bounding box center [1500, 763] width 28 height 13
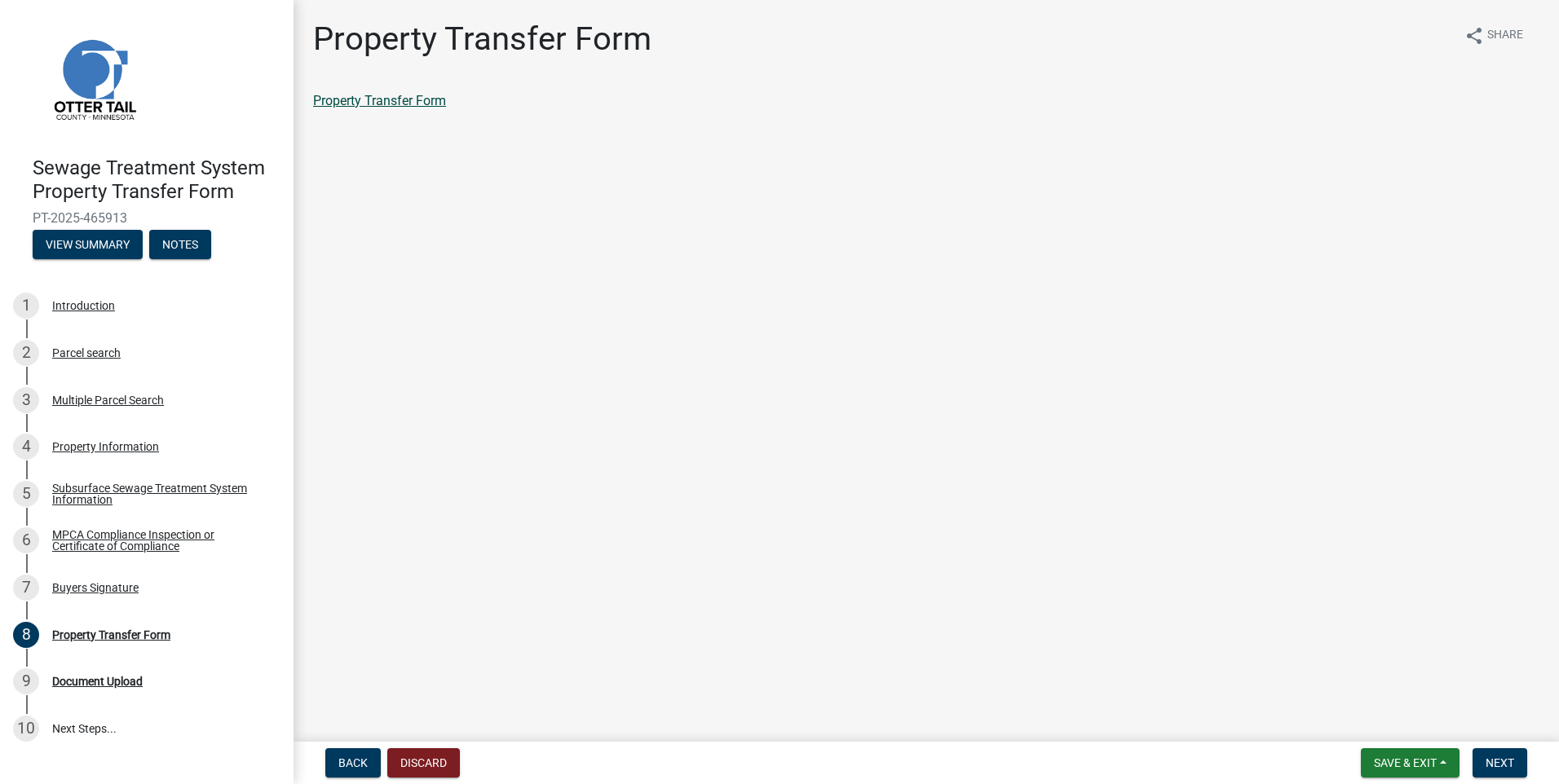
click at [406, 99] on link "Property Transfer Form" at bounding box center [379, 101] width 133 height 15
